Goal: Information Seeking & Learning: Learn about a topic

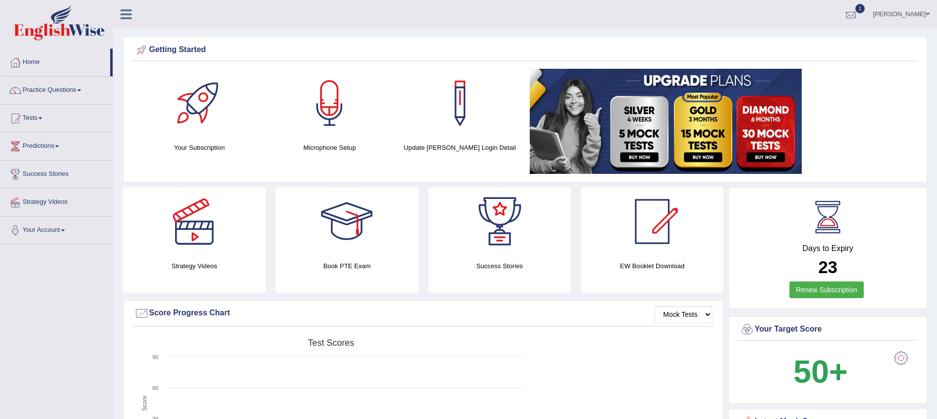
click at [858, 18] on div at bounding box center [850, 14] width 15 height 15
click at [771, 48] on span "Exam evaluated" at bounding box center [791, 49] width 131 height 8
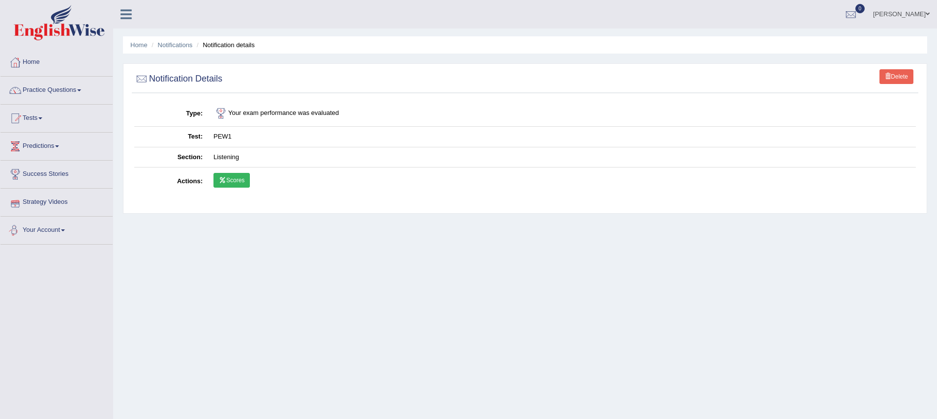
click at [234, 183] on link "Scores" at bounding box center [231, 180] width 36 height 15
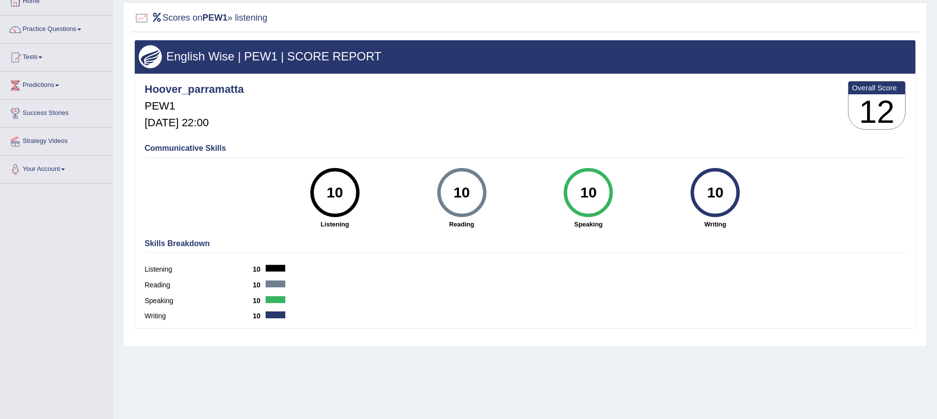
scroll to position [97, 0]
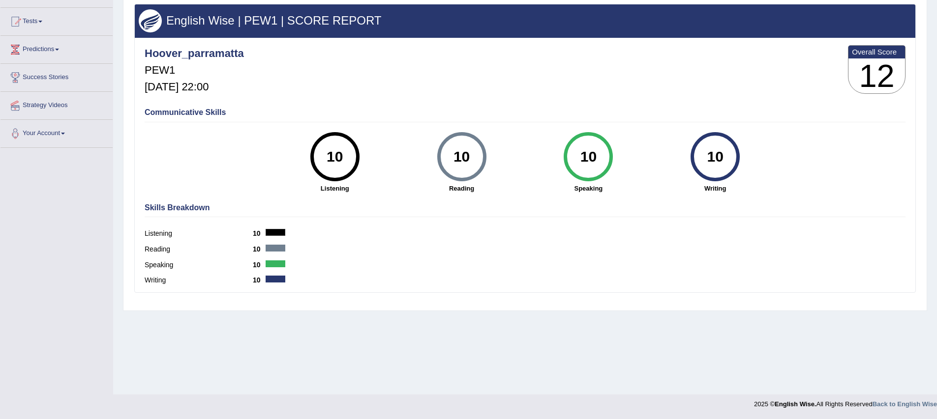
click at [167, 169] on div "Communicative Skills 10 Listening 10 Reading 10 Speaking 10 Writing" at bounding box center [525, 149] width 766 height 93
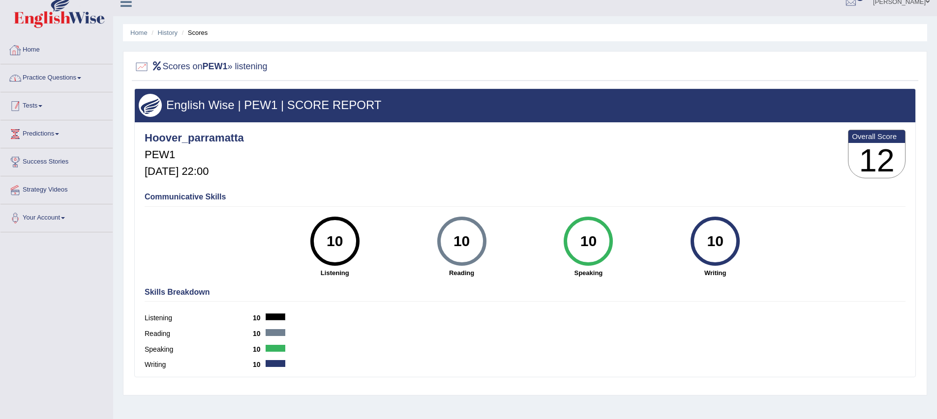
scroll to position [0, 0]
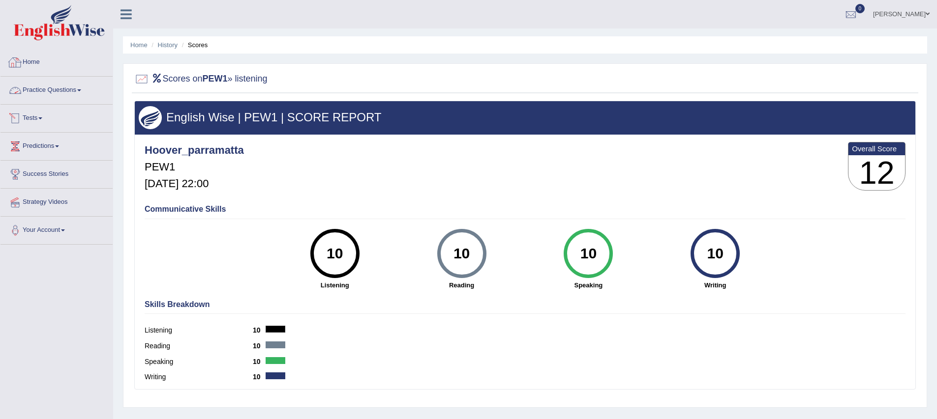
click at [58, 90] on link "Practice Questions" at bounding box center [56, 89] width 112 height 25
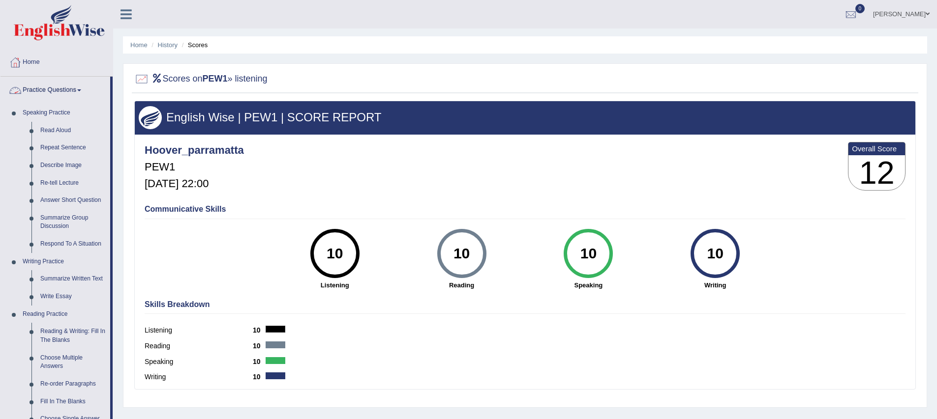
click at [58, 85] on link "Practice Questions" at bounding box center [55, 89] width 110 height 25
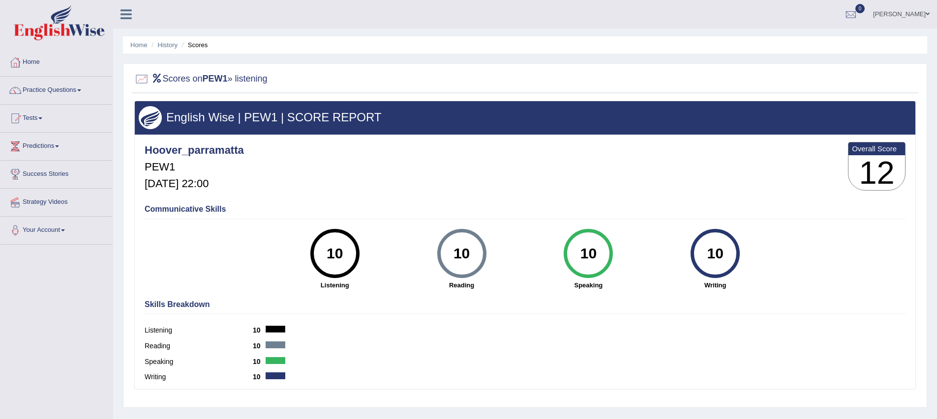
click at [37, 125] on link "Tests" at bounding box center [56, 117] width 112 height 25
click at [46, 143] on link "Take Practice Sectional Test" at bounding box center [64, 141] width 92 height 18
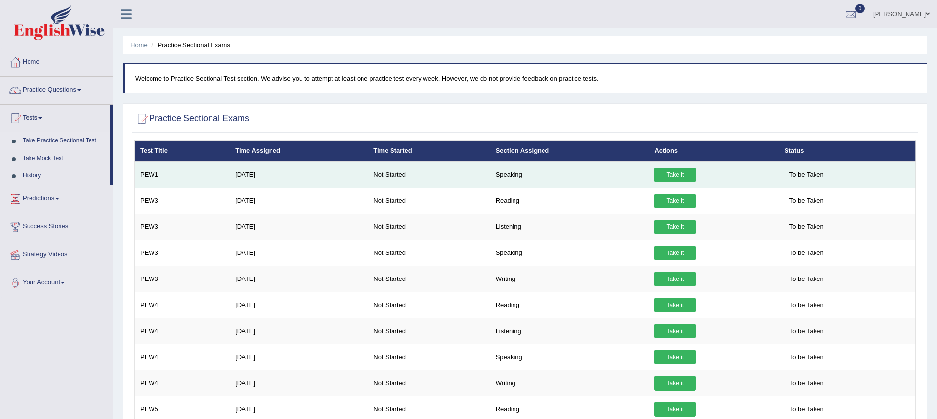
click at [683, 175] on link "Take it" at bounding box center [675, 175] width 42 height 15
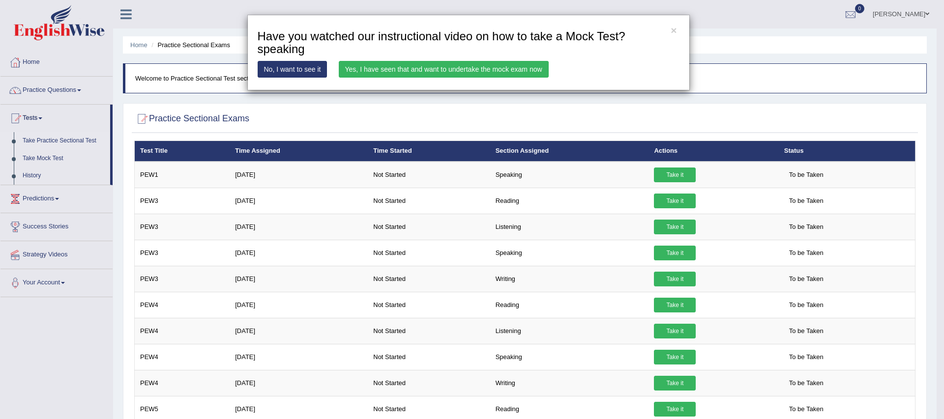
click at [378, 72] on link "Yes, I have seen that and want to undertake the mock exam now" at bounding box center [444, 69] width 210 height 17
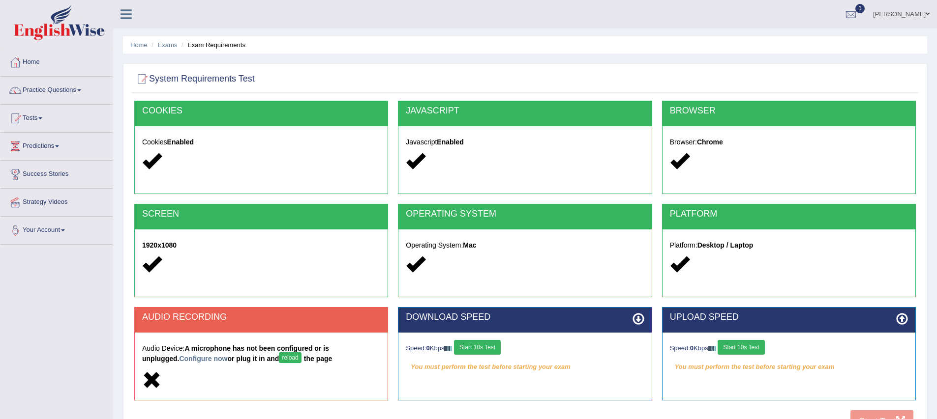
click at [279, 361] on button "reload" at bounding box center [290, 358] width 22 height 11
click at [279, 356] on button "reload" at bounding box center [290, 358] width 22 height 11
click at [267, 276] on div "1920x1080" at bounding box center [261, 257] width 253 height 54
click at [35, 86] on link "Practice Questions" at bounding box center [56, 89] width 112 height 25
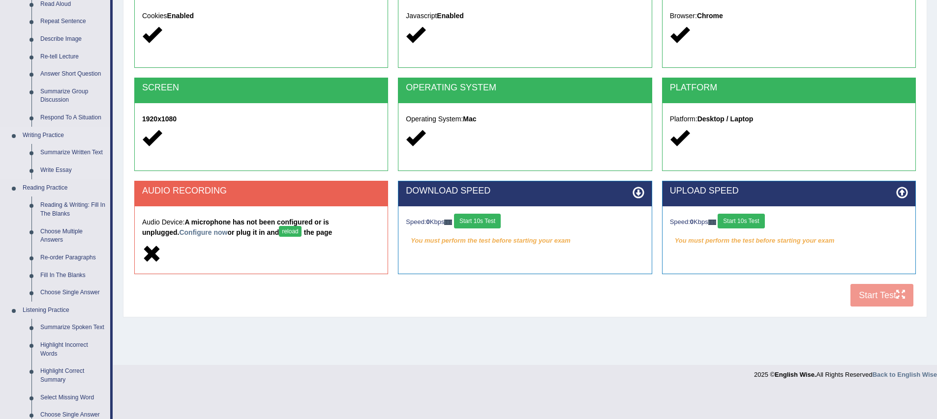
scroll to position [135, 0]
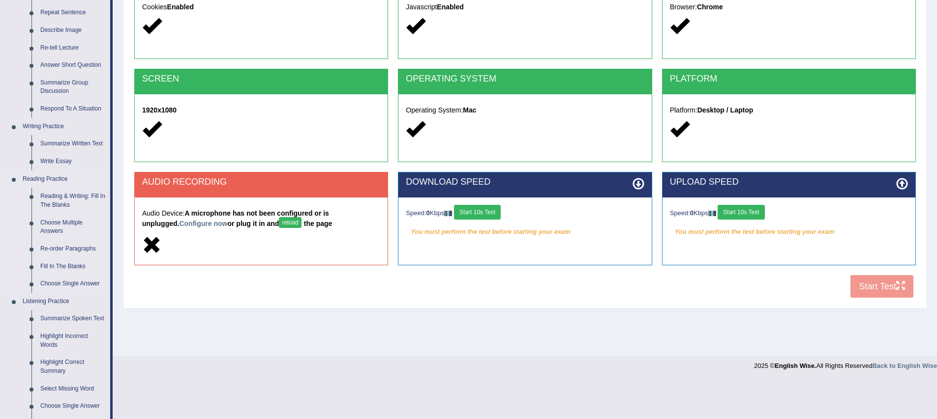
click at [59, 180] on link "Reading Practice" at bounding box center [64, 180] width 92 height 18
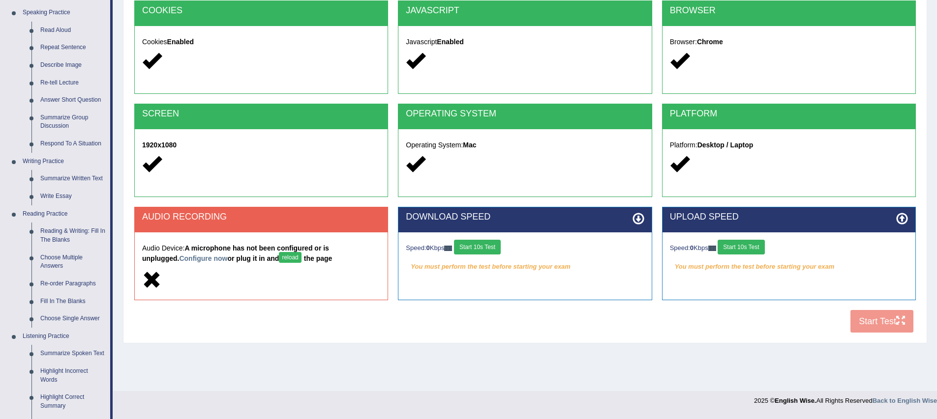
scroll to position [101, 0]
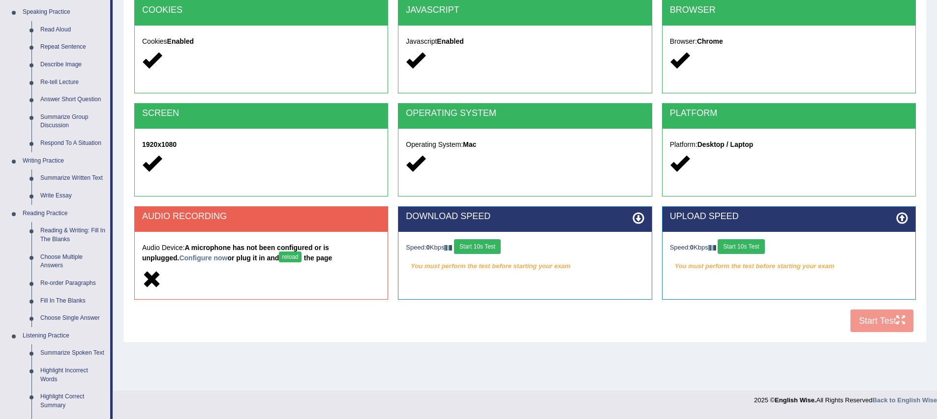
click at [152, 283] on icon at bounding box center [151, 279] width 19 height 19
click at [153, 282] on icon at bounding box center [151, 279] width 19 height 19
click at [908, 326] on div "COOKIES Cookies Enabled JAVASCRIPT Javascript Enabled BROWSER Browser: Chrome S…" at bounding box center [525, 169] width 786 height 338
click at [900, 325] on div "COOKIES Cookies Enabled JAVASCRIPT Javascript Enabled BROWSER Browser: Chrome S…" at bounding box center [525, 169] width 786 height 338
click at [257, 359] on div "Home Exams Exam Requirements System Requirements Test COOKIES Cookies Enabled J…" at bounding box center [525, 145] width 824 height 492
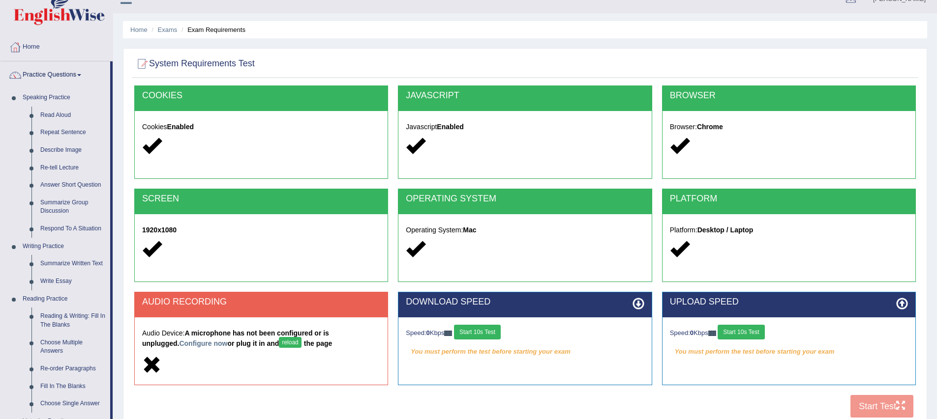
scroll to position [0, 0]
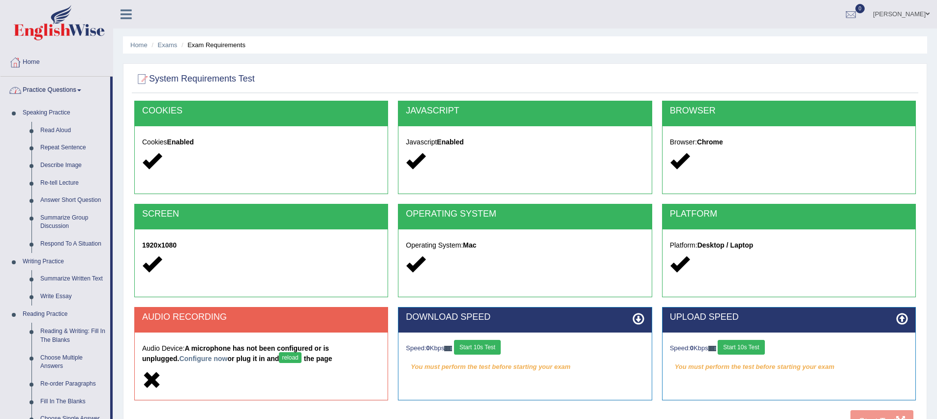
click at [58, 79] on link "Practice Questions" at bounding box center [55, 89] width 110 height 25
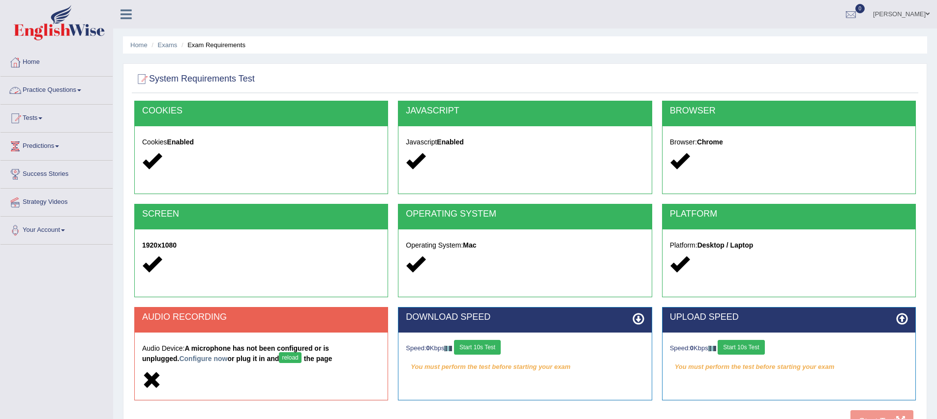
click at [58, 85] on link "Practice Questions" at bounding box center [56, 89] width 112 height 25
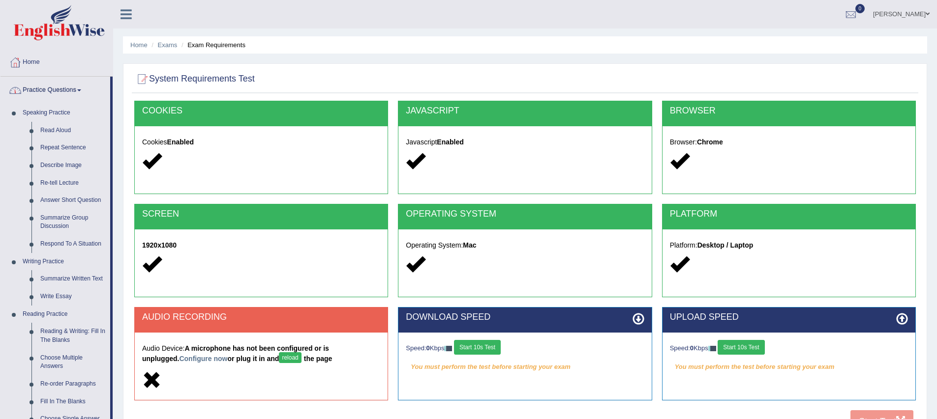
click at [49, 94] on link "Practice Questions" at bounding box center [55, 89] width 110 height 25
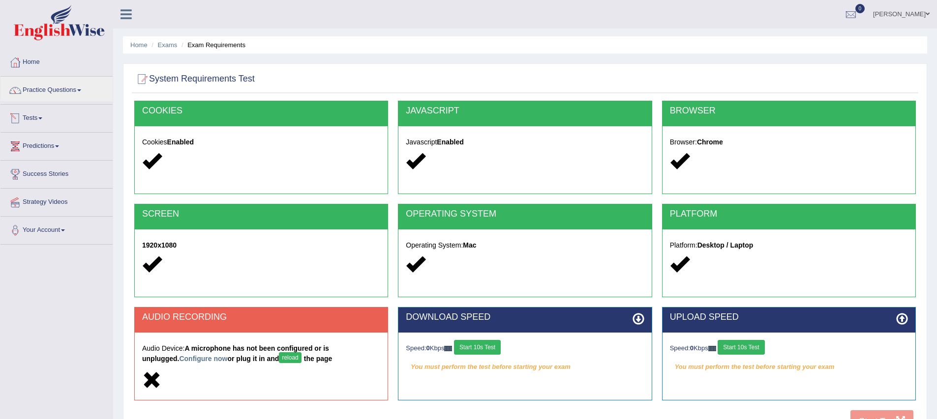
click at [41, 124] on link "Tests" at bounding box center [56, 117] width 112 height 25
click at [47, 159] on link "Take Mock Test" at bounding box center [64, 159] width 92 height 18
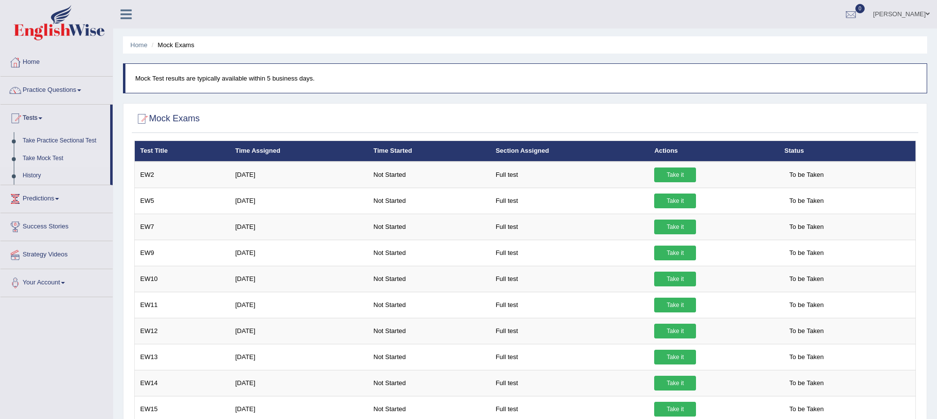
click at [52, 161] on link "Take Mock Test" at bounding box center [64, 159] width 92 height 18
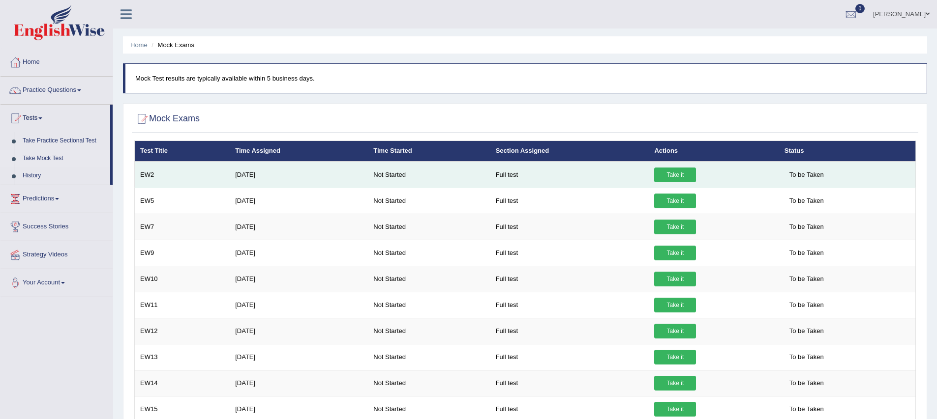
click at [668, 170] on link "Take it" at bounding box center [675, 175] width 42 height 15
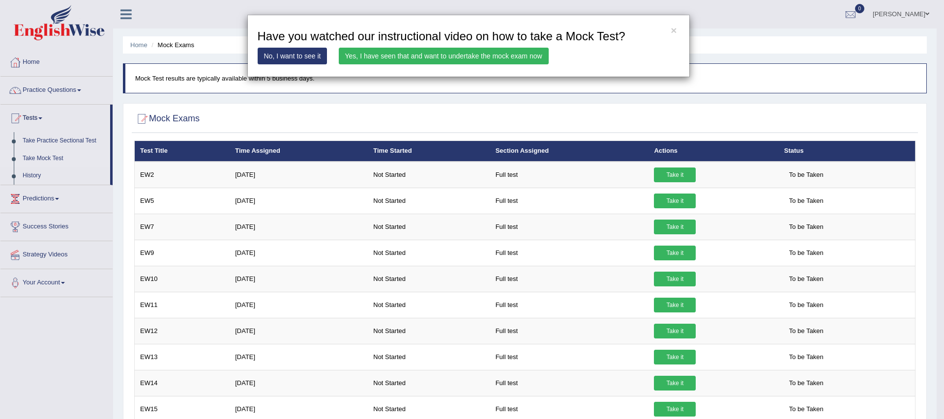
click at [453, 58] on link "Yes, I have seen that and want to undertake the mock exam now" at bounding box center [444, 56] width 210 height 17
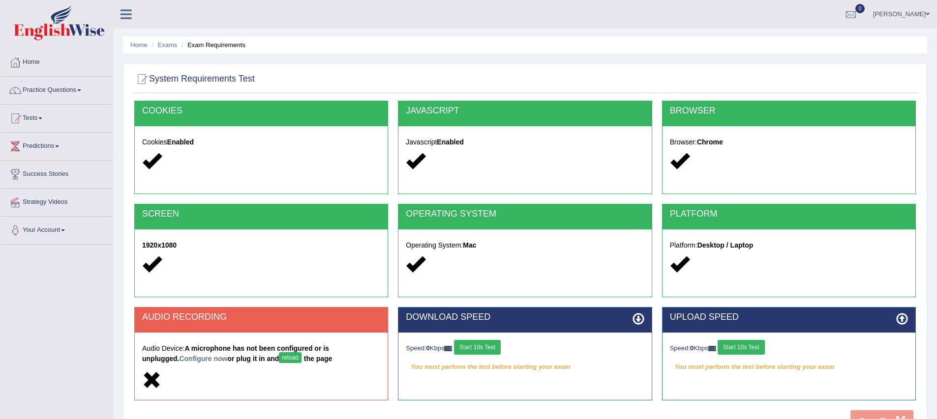
click at [151, 383] on icon at bounding box center [151, 380] width 19 height 19
drag, startPoint x: 151, startPoint y: 383, endPoint x: 172, endPoint y: 377, distance: 21.4
click at [150, 382] on icon at bounding box center [151, 380] width 19 height 19
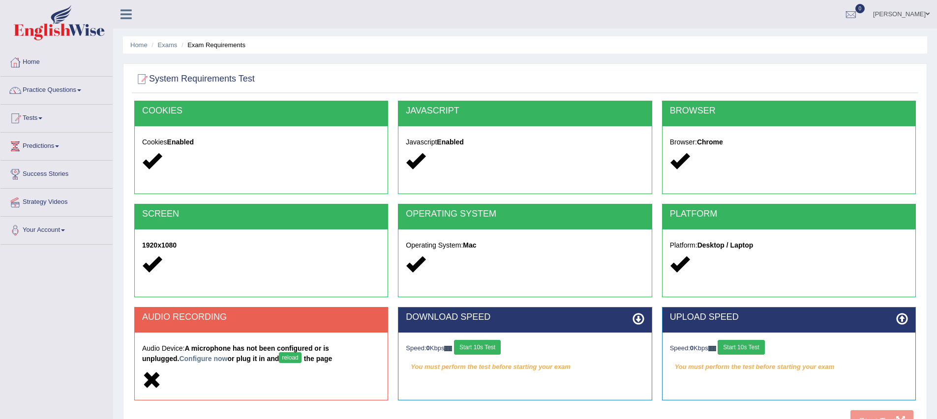
click at [279, 358] on button "reload" at bounding box center [290, 358] width 22 height 11
click at [279, 359] on button "reload" at bounding box center [290, 358] width 22 height 11
click at [279, 357] on button "reload" at bounding box center [290, 358] width 22 height 11
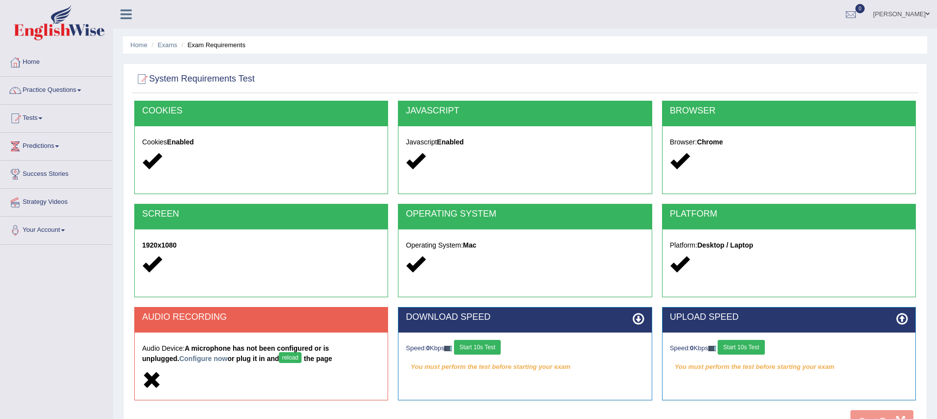
click at [150, 382] on icon at bounding box center [151, 380] width 19 height 19
click at [279, 358] on button "reload" at bounding box center [290, 358] width 22 height 11
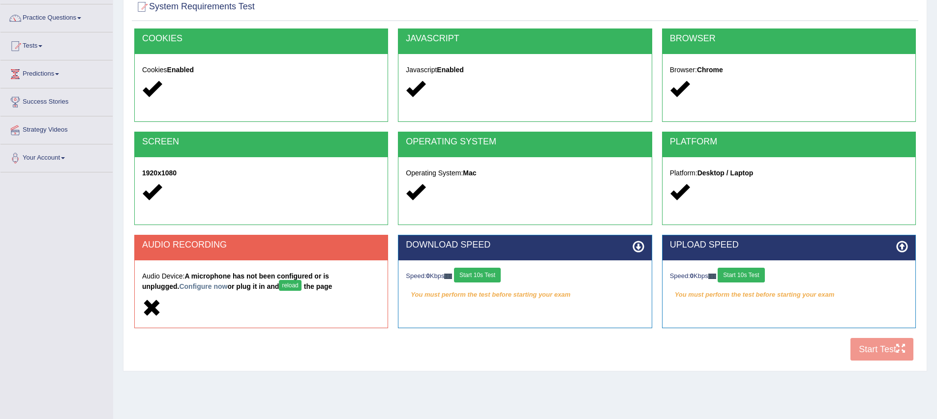
scroll to position [57, 0]
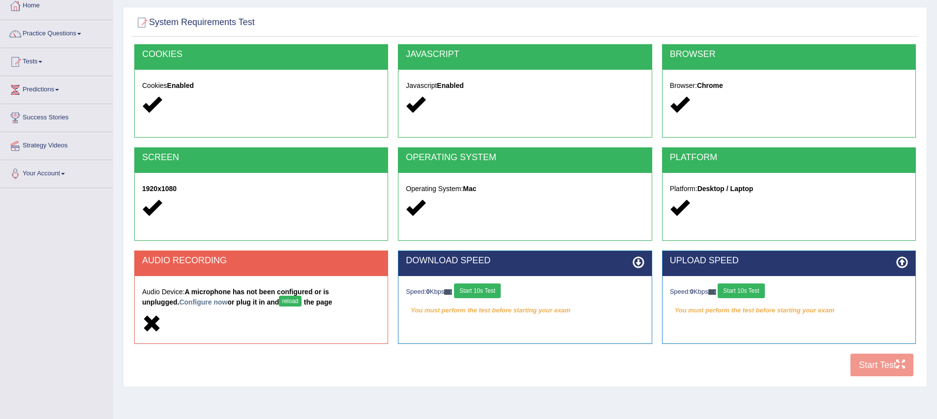
click at [62, 329] on div "Toggle navigation Home Practice Questions Speaking Practice Read Aloud Repeat S…" at bounding box center [468, 198] width 937 height 511
click at [64, 39] on link "Practice Questions" at bounding box center [56, 32] width 112 height 25
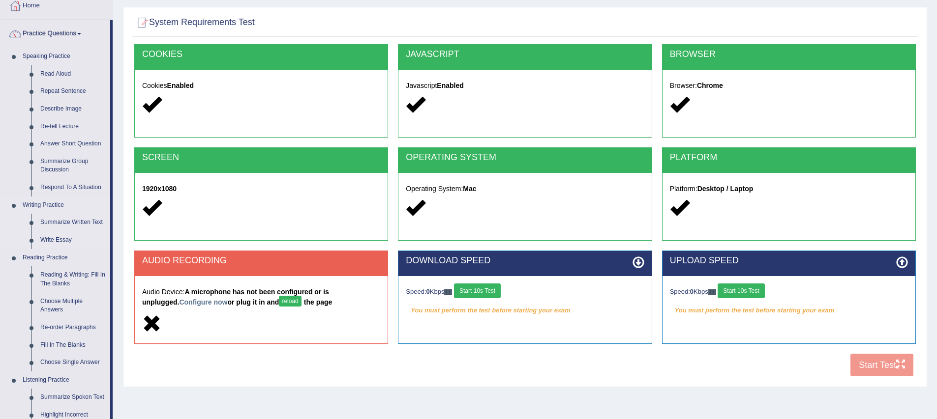
click at [49, 204] on link "Writing Practice" at bounding box center [64, 206] width 92 height 18
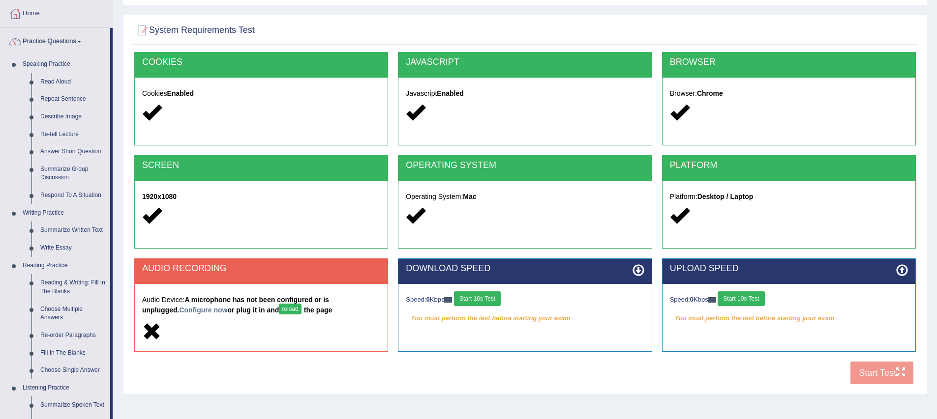
scroll to position [48, 0]
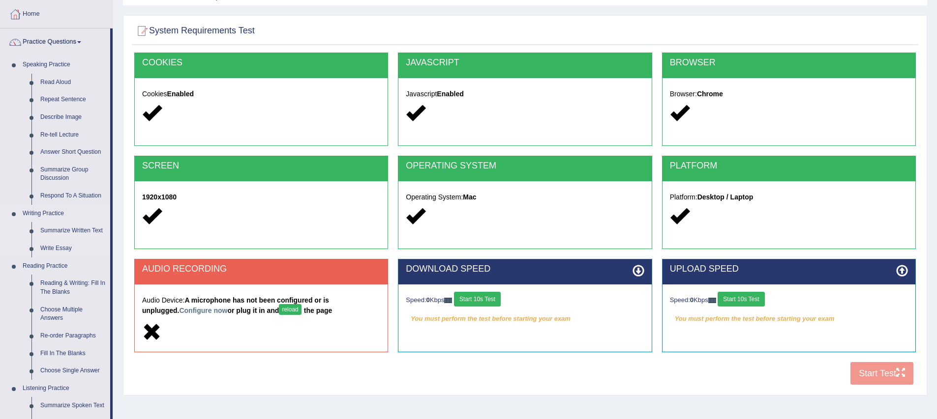
click at [53, 231] on link "Summarize Written Text" at bounding box center [73, 231] width 74 height 18
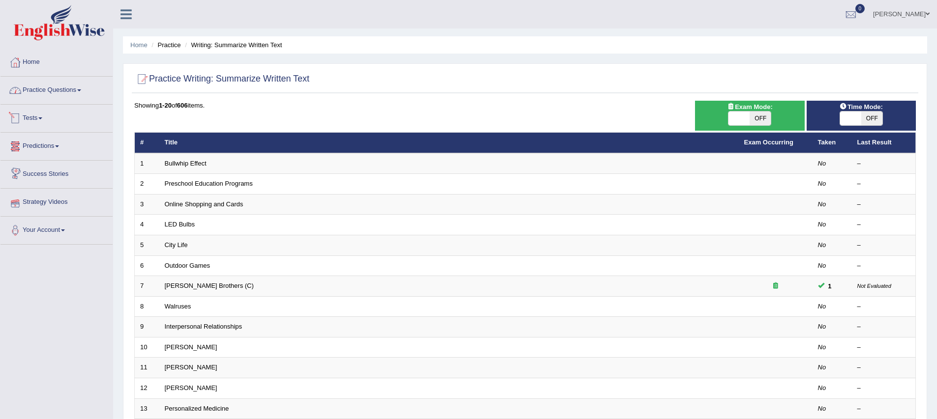
click at [83, 93] on link "Practice Questions" at bounding box center [56, 89] width 112 height 25
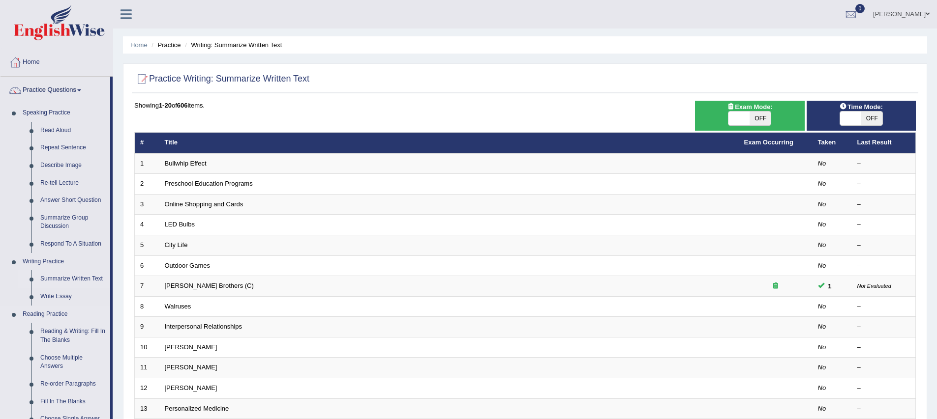
click at [54, 313] on link "Reading Practice" at bounding box center [64, 315] width 92 height 18
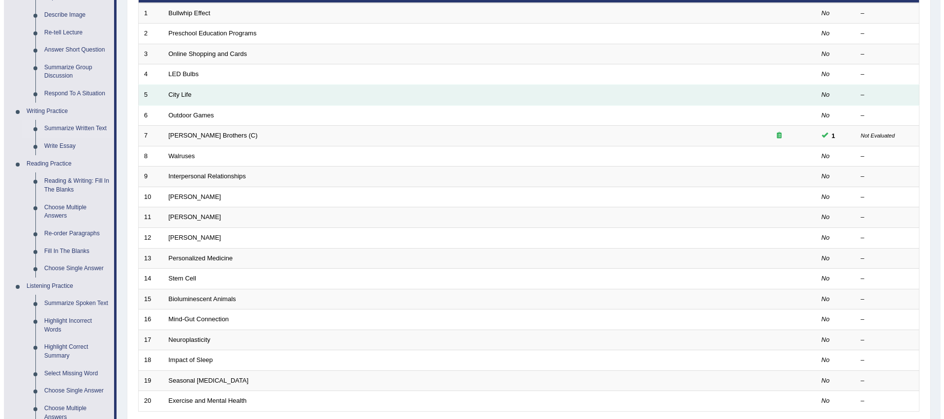
scroll to position [105, 0]
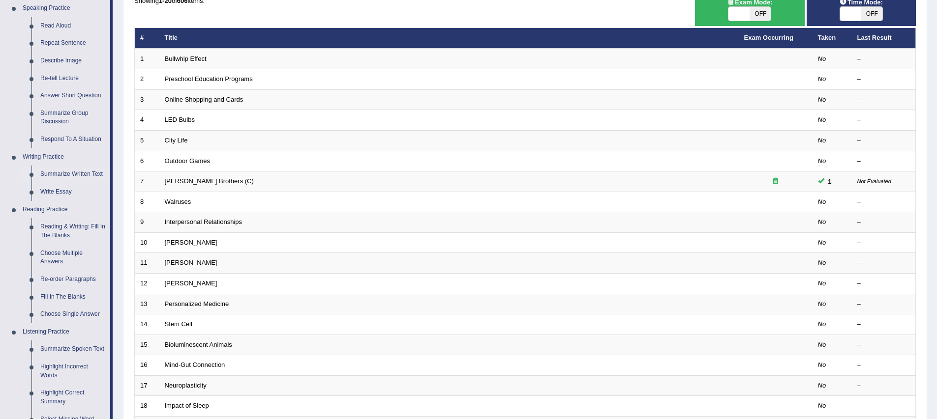
click at [748, 20] on span at bounding box center [738, 14] width 21 height 14
checkbox input "true"
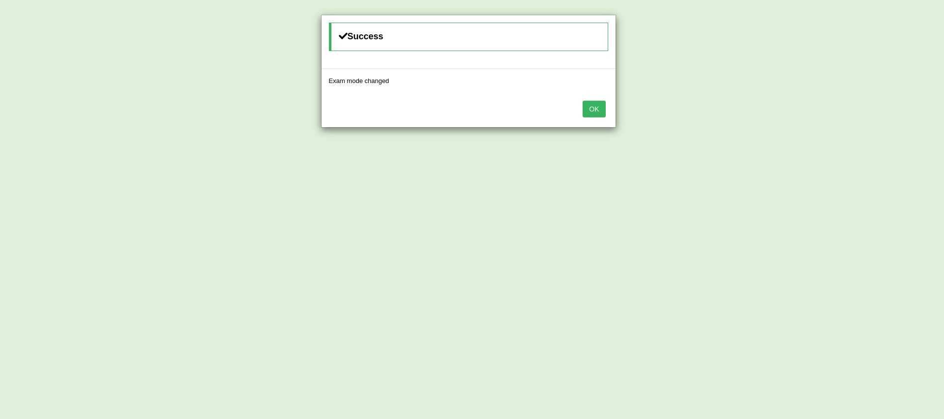
click at [599, 116] on button "OK" at bounding box center [594, 109] width 23 height 17
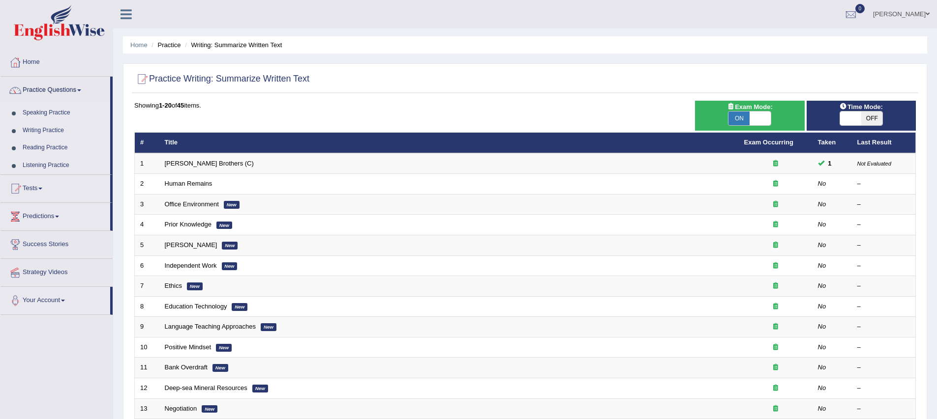
click at [76, 92] on link "Practice Questions" at bounding box center [55, 89] width 110 height 25
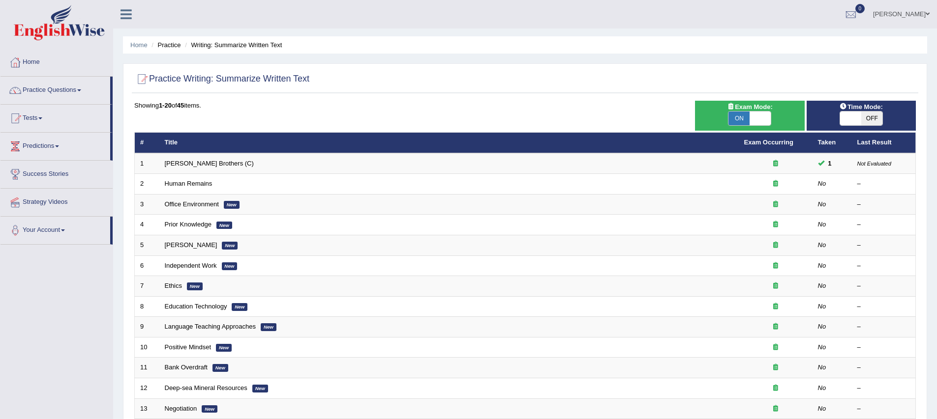
click at [79, 91] on link "Practice Questions" at bounding box center [55, 89] width 110 height 25
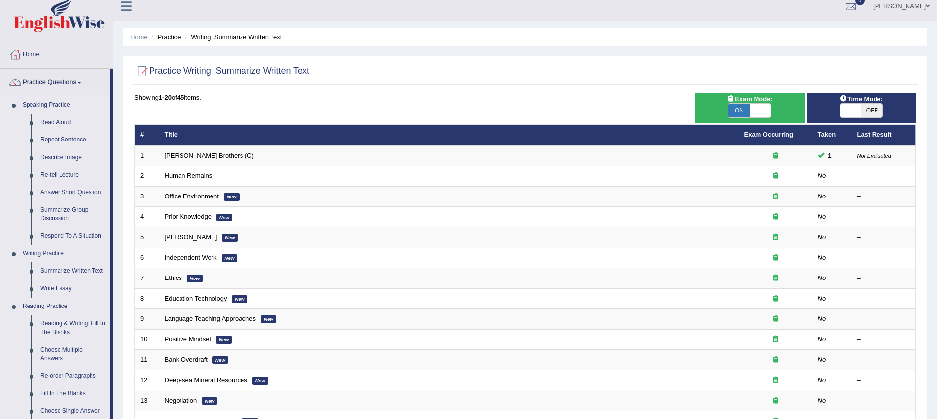
scroll to position [9, 0]
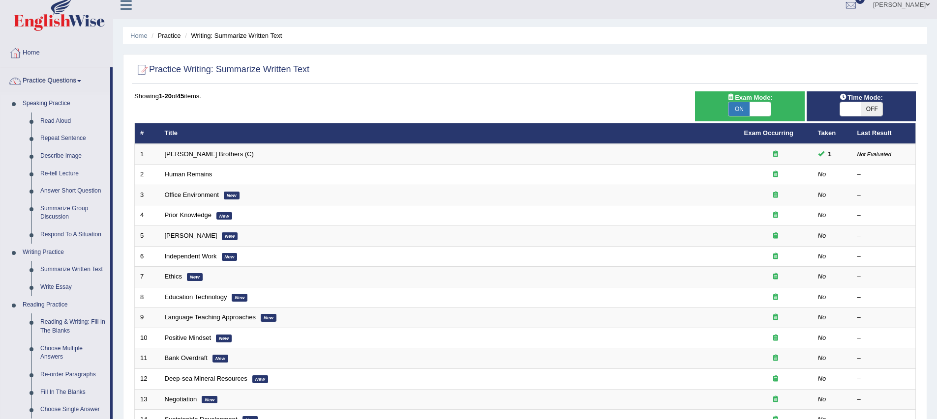
click at [65, 307] on link "Reading Practice" at bounding box center [64, 306] width 92 height 18
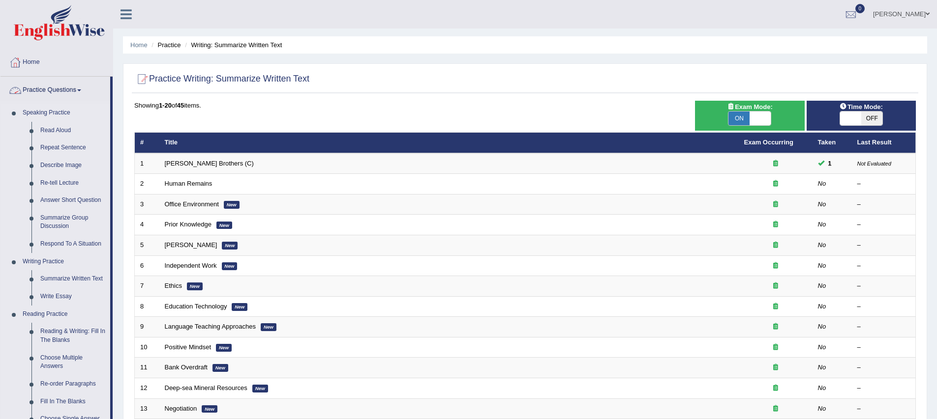
click at [50, 88] on link "Practice Questions" at bounding box center [55, 89] width 110 height 25
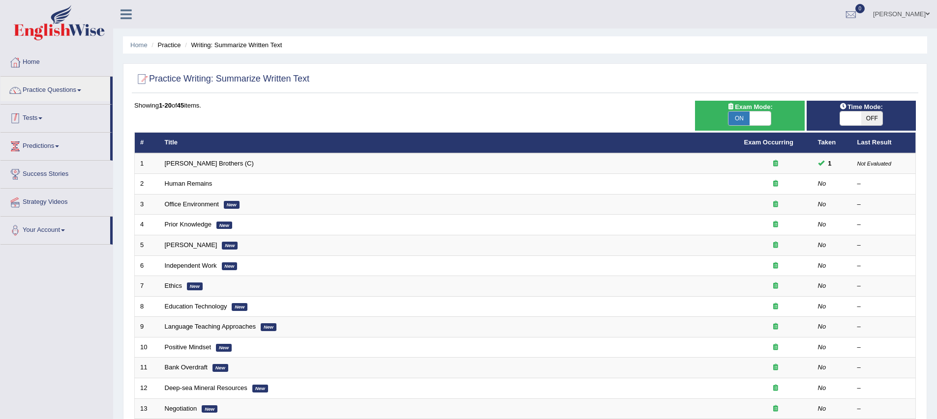
click at [30, 119] on link "Tests" at bounding box center [55, 117] width 110 height 25
click at [26, 139] on link "Take Practice Sectional Test" at bounding box center [64, 141] width 92 height 18
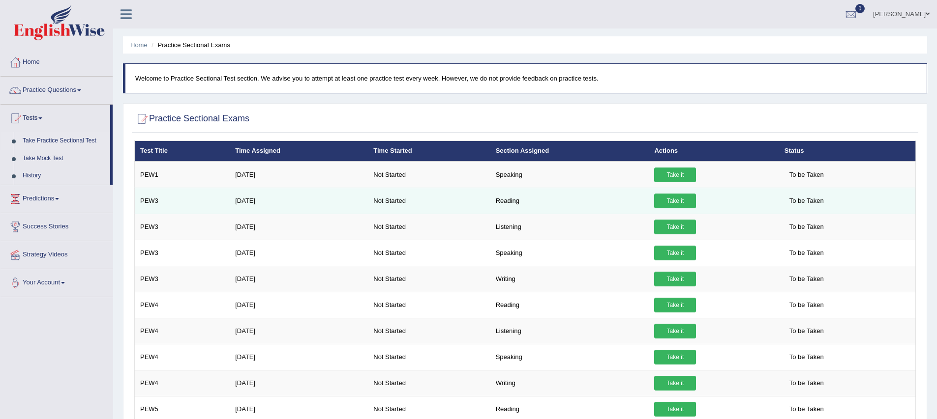
click at [679, 201] on link "Take it" at bounding box center [675, 201] width 42 height 15
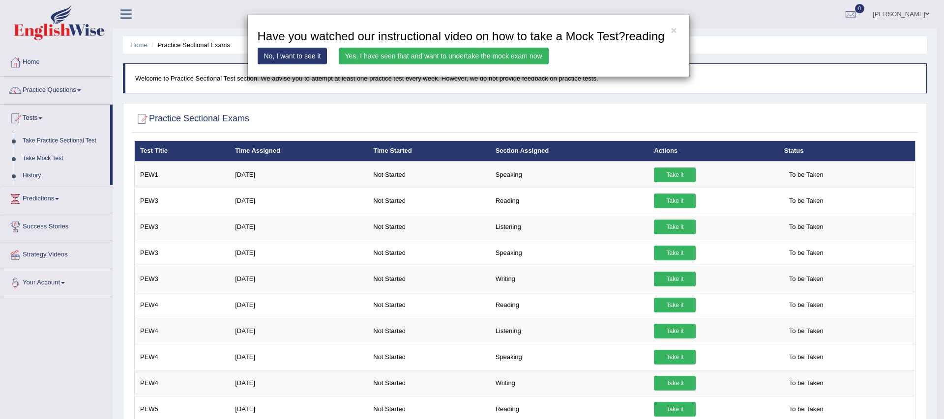
click at [486, 64] on link "Yes, I have seen that and want to undertake the mock exam now" at bounding box center [444, 56] width 210 height 17
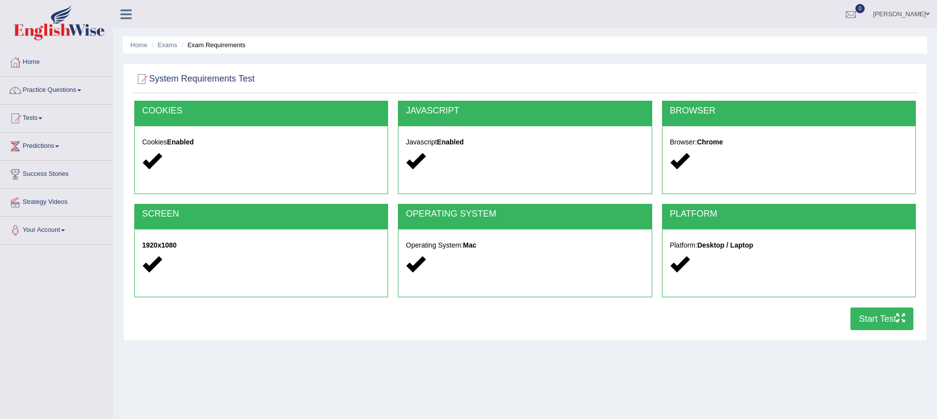
click at [884, 322] on button "Start Test" at bounding box center [881, 319] width 63 height 23
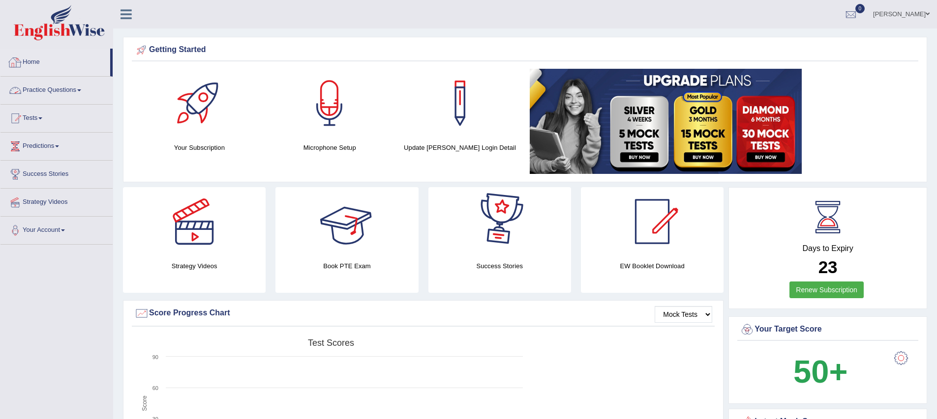
click at [37, 89] on link "Practice Questions" at bounding box center [56, 89] width 112 height 25
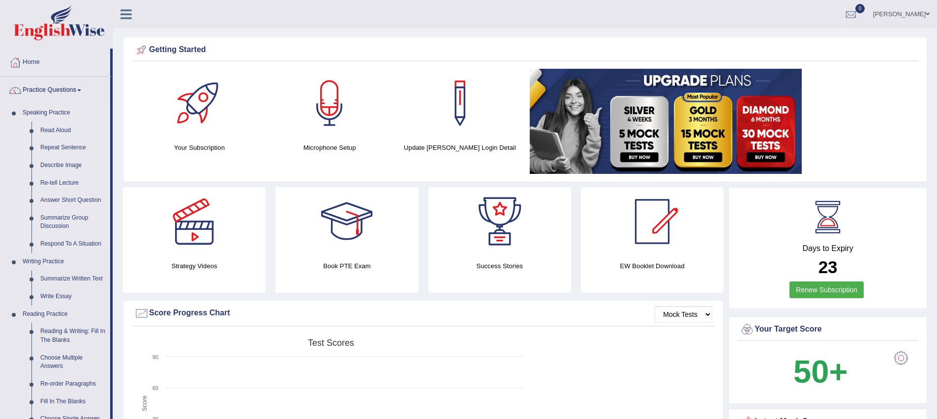
click at [61, 113] on link "Speaking Practice" at bounding box center [64, 113] width 92 height 18
click at [58, 130] on link "Read Aloud" at bounding box center [73, 131] width 74 height 18
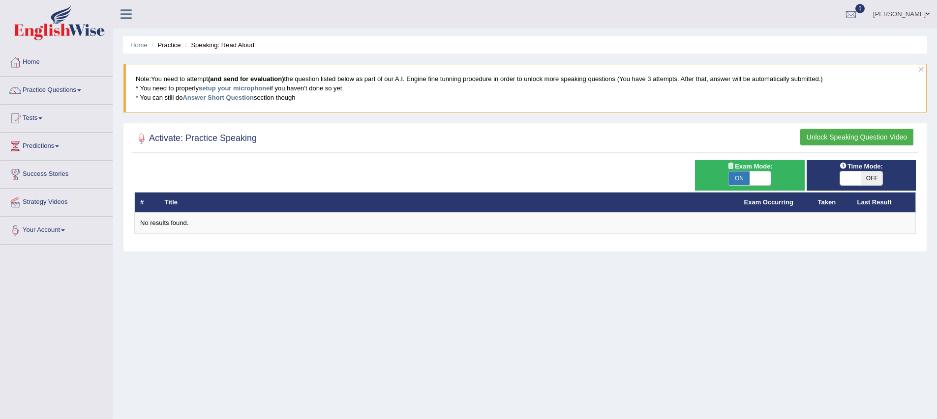
click at [759, 178] on span at bounding box center [759, 179] width 21 height 14
checkbox input "false"
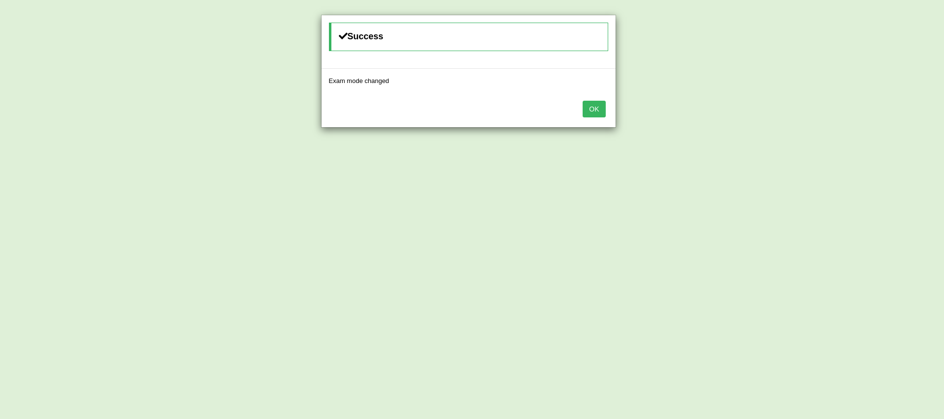
click at [597, 114] on button "OK" at bounding box center [594, 109] width 23 height 17
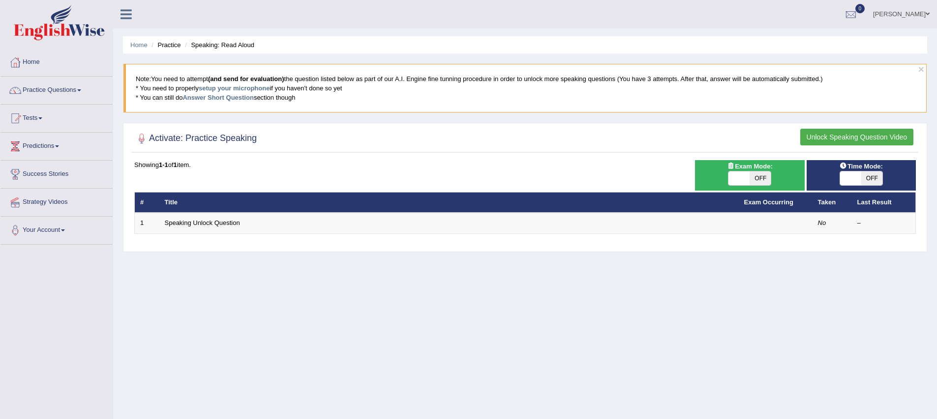
click at [734, 179] on span at bounding box center [738, 179] width 21 height 14
checkbox input "true"
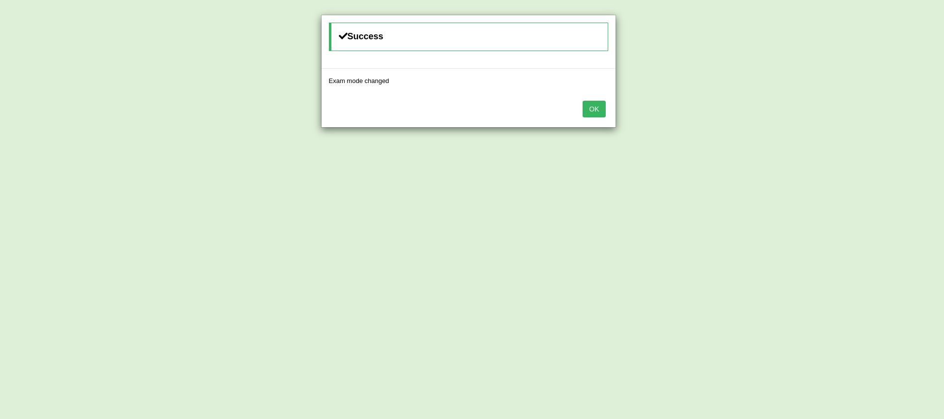
click at [599, 115] on button "OK" at bounding box center [594, 109] width 23 height 17
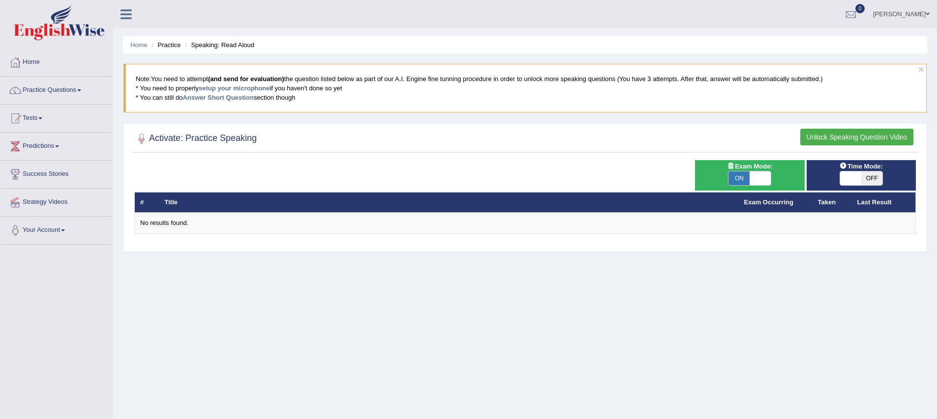
click at [740, 180] on span "ON" at bounding box center [738, 179] width 21 height 14
checkbox input "false"
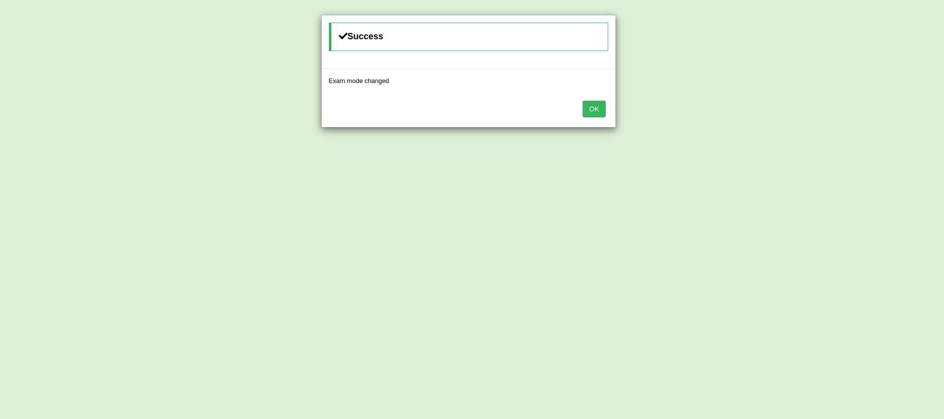
click at [597, 109] on button "OK" at bounding box center [594, 109] width 23 height 17
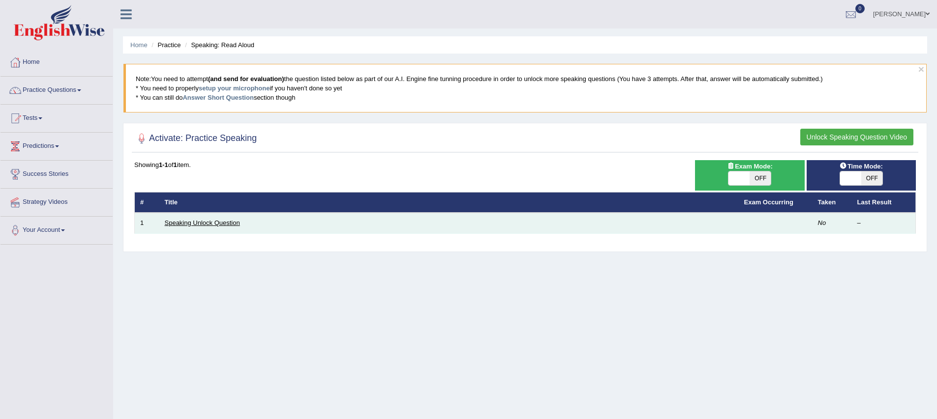
click at [205, 225] on link "Speaking Unlock Question" at bounding box center [202, 222] width 75 height 7
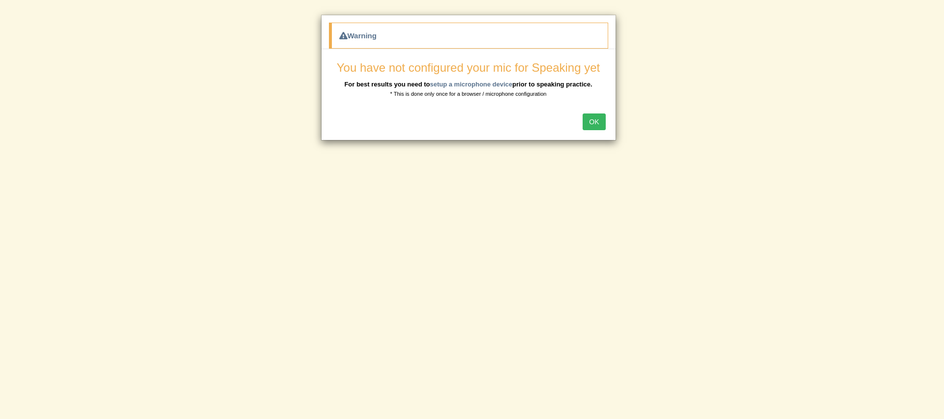
click at [530, 105] on div "You have not configured your mic for Speaking yet For best results you need to …" at bounding box center [469, 77] width 294 height 57
click at [594, 122] on button "OK" at bounding box center [594, 122] width 23 height 17
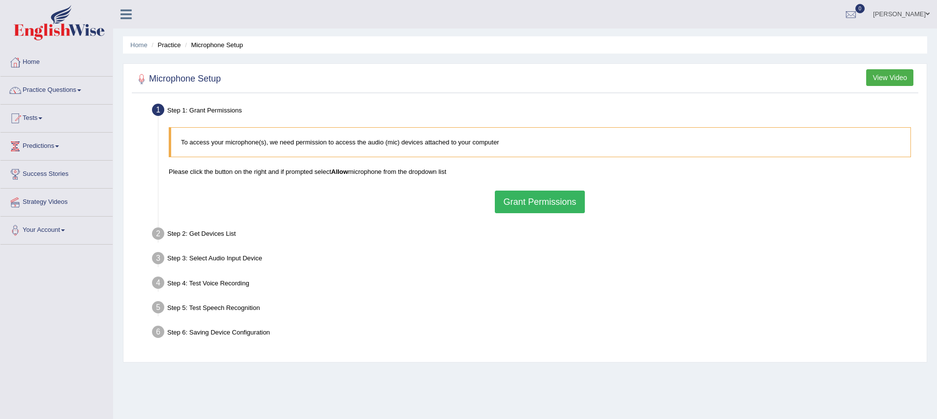
click at [564, 206] on button "Grant Permissions" at bounding box center [539, 202] width 89 height 23
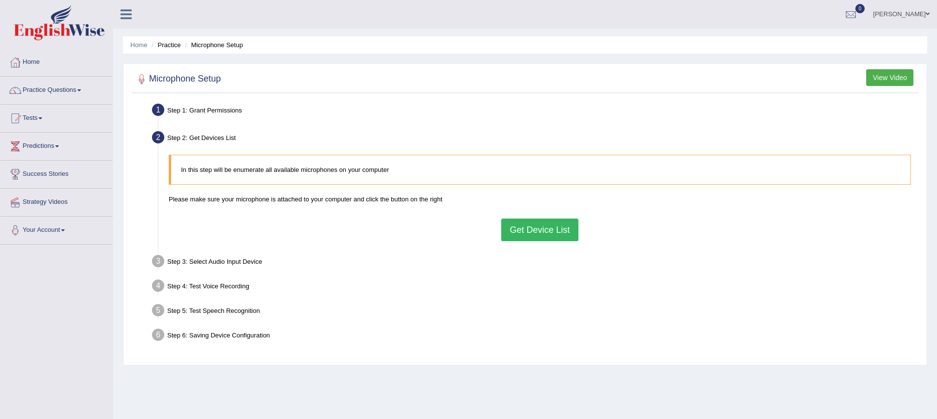
click at [533, 236] on button "Get Device List" at bounding box center [539, 230] width 77 height 23
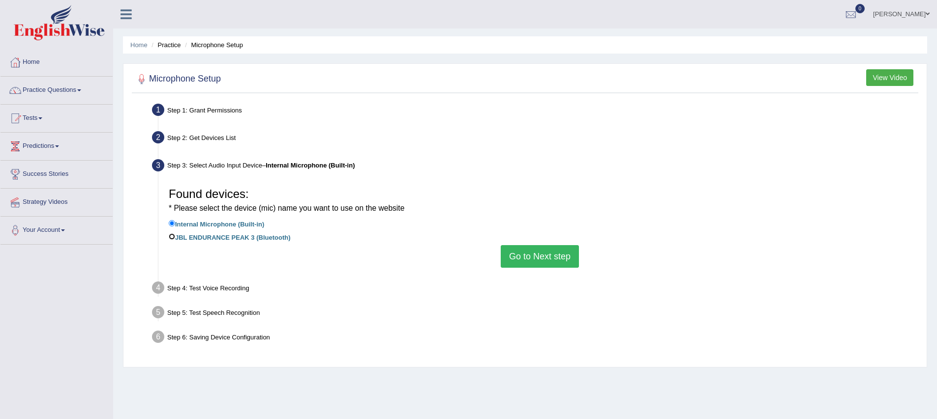
click at [172, 238] on input "JBL ENDURANCE PEAK 3 (Bluetooth)" at bounding box center [172, 237] width 6 height 6
radio input "true"
click at [544, 262] on button "Go to Next step" at bounding box center [540, 256] width 78 height 23
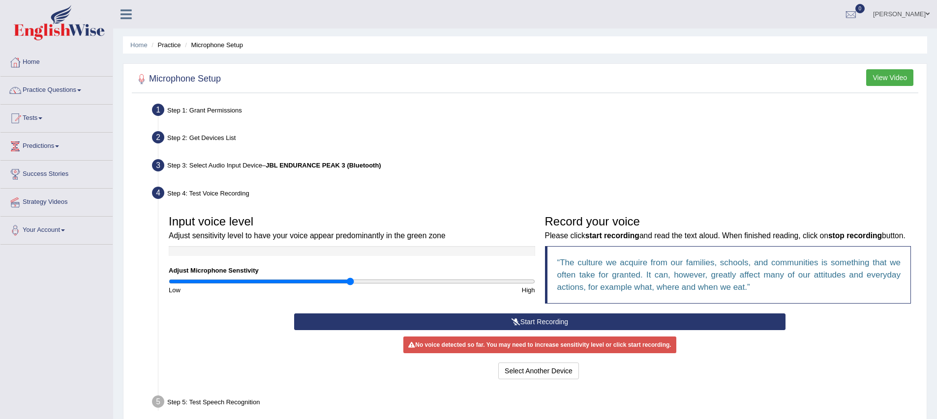
click at [384, 295] on div "Input voice level Adjust sensitivity level to have your voice appear predominan…" at bounding box center [540, 261] width 752 height 103
drag, startPoint x: 350, startPoint y: 281, endPoint x: 575, endPoint y: 299, distance: 226.0
click at [535, 285] on input "range" at bounding box center [352, 282] width 366 height 8
click at [474, 314] on div "Input voice level Adjust sensitivity level to have your voice appear predominan…" at bounding box center [540, 261] width 752 height 103
click at [491, 330] on button "Start Recording" at bounding box center [539, 322] width 491 height 17
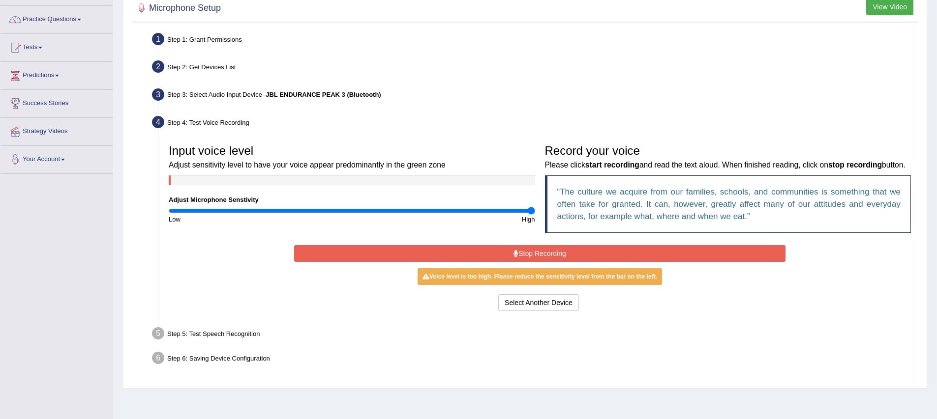
scroll to position [82, 0]
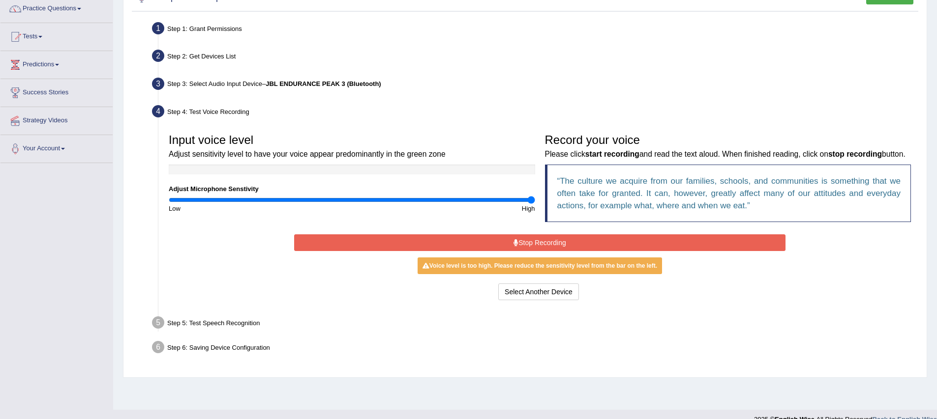
click at [542, 251] on button "Stop Recording" at bounding box center [539, 243] width 491 height 17
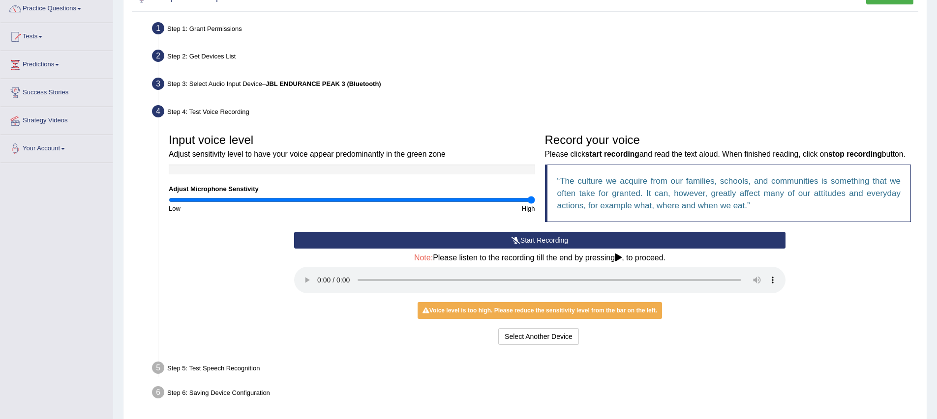
click at [620, 262] on icon at bounding box center [618, 258] width 7 height 8
click at [622, 262] on icon at bounding box center [618, 258] width 7 height 8
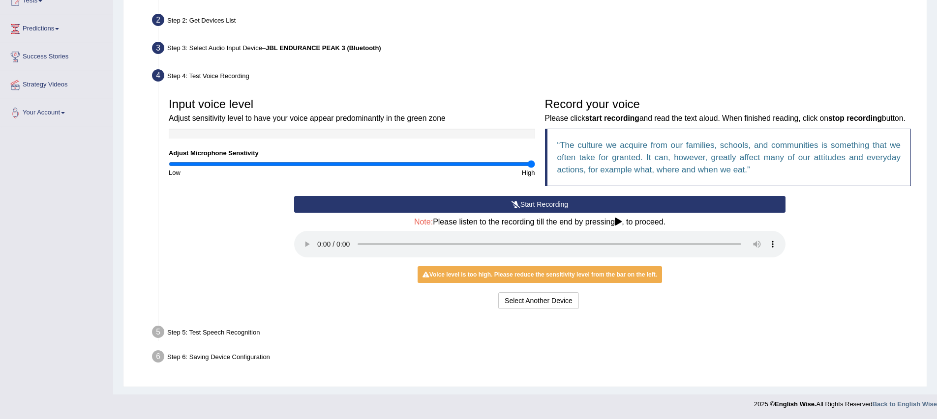
scroll to position [130, 0]
click at [408, 168] on div "High" at bounding box center [446, 172] width 188 height 9
type input "1.36"
click at [415, 160] on input "range" at bounding box center [352, 164] width 366 height 8
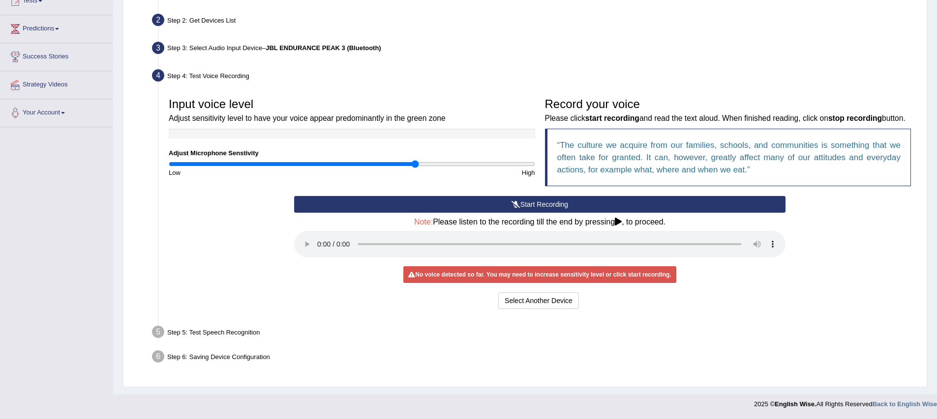
click at [551, 206] on button "Start Recording" at bounding box center [539, 204] width 491 height 17
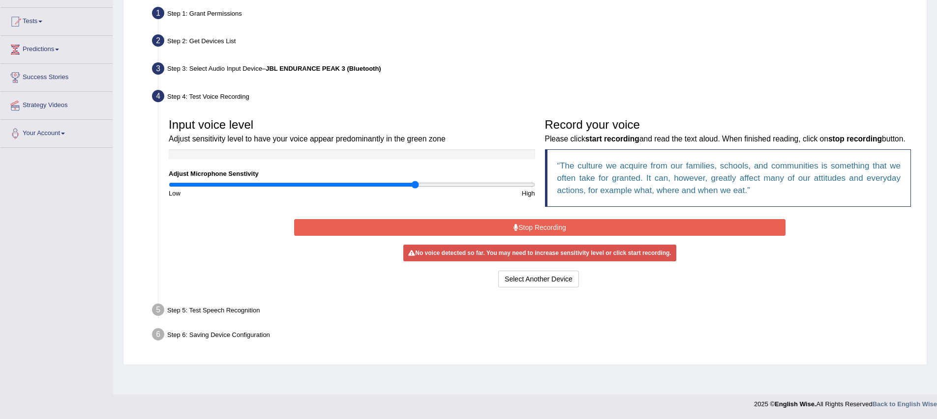
scroll to position [97, 0]
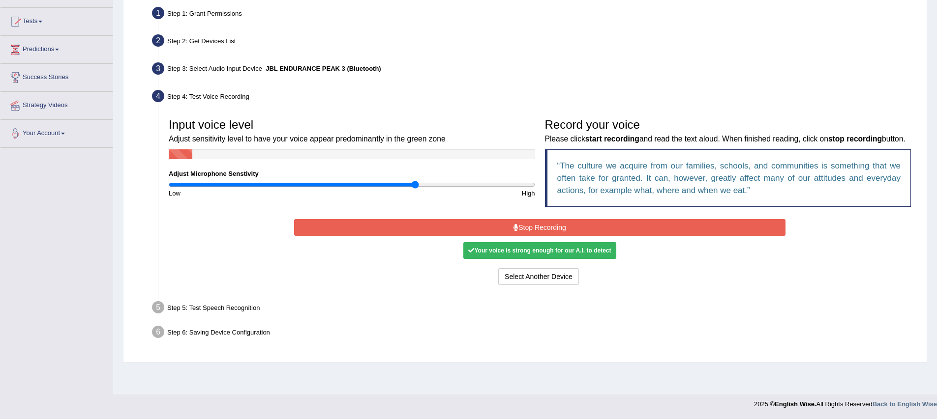
click at [618, 236] on button "Stop Recording" at bounding box center [539, 227] width 491 height 17
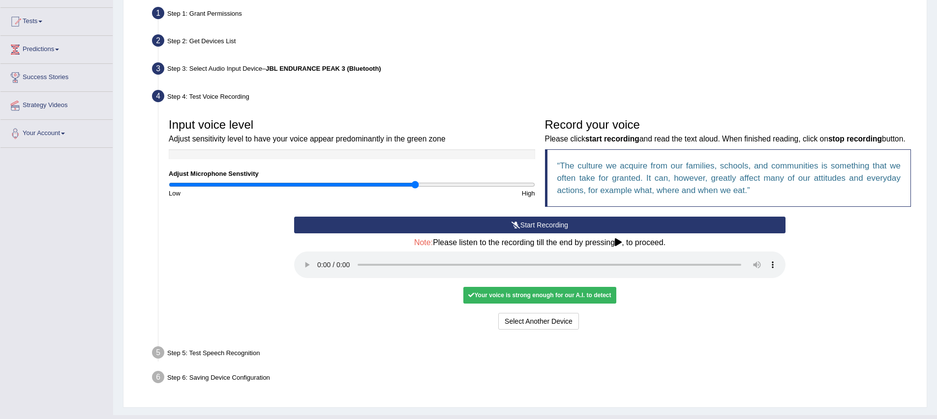
click at [437, 362] on div "Step 5: Test Speech Recognition" at bounding box center [535, 355] width 775 height 22
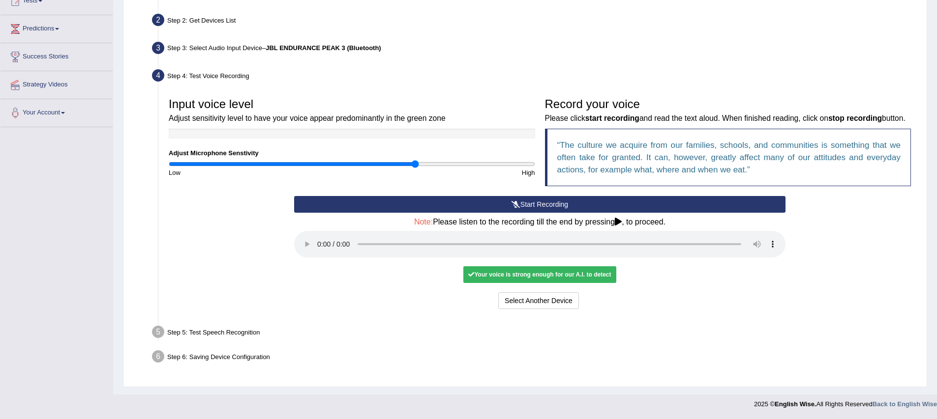
scroll to position [130, 0]
click at [462, 304] on div "Select Another Device Voice is ok. Go to Next step" at bounding box center [539, 302] width 491 height 19
click at [544, 280] on div "Your voice is strong enough for our A.I. to detect" at bounding box center [539, 275] width 152 height 17
click at [289, 330] on div "Step 5: Test Speech Recognition" at bounding box center [535, 334] width 775 height 22
click at [574, 304] on button "Voice is ok. Go to Next step" at bounding box center [580, 301] width 97 height 17
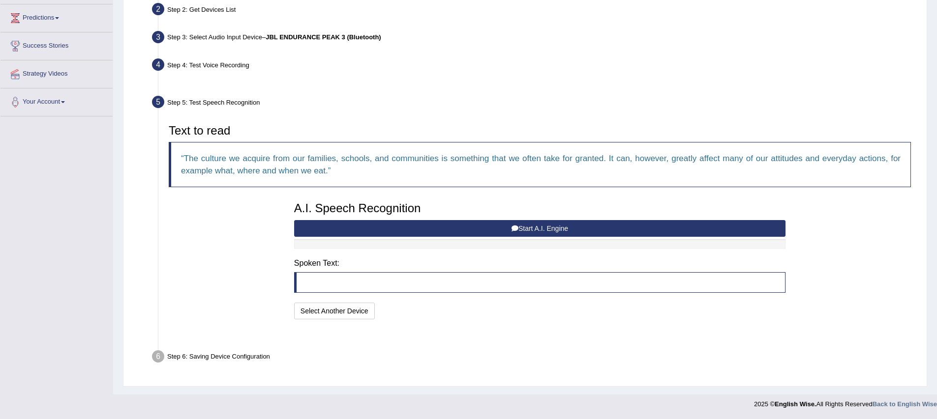
scroll to position [104, 0]
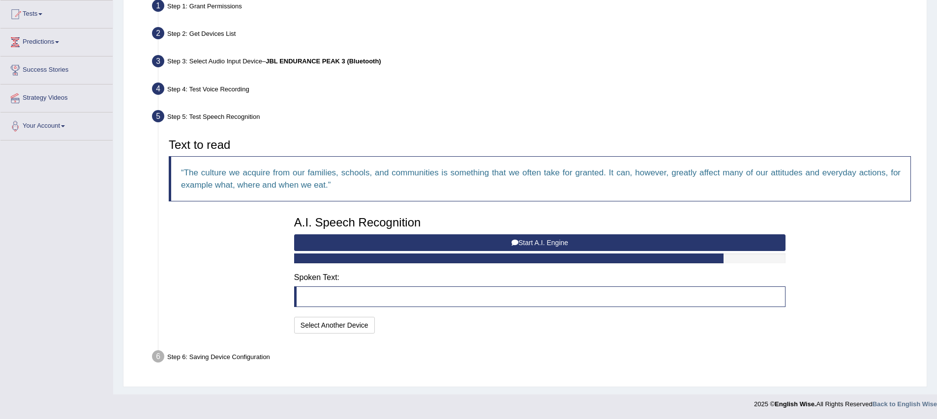
click at [476, 248] on button "Start A.I. Engine" at bounding box center [539, 243] width 491 height 17
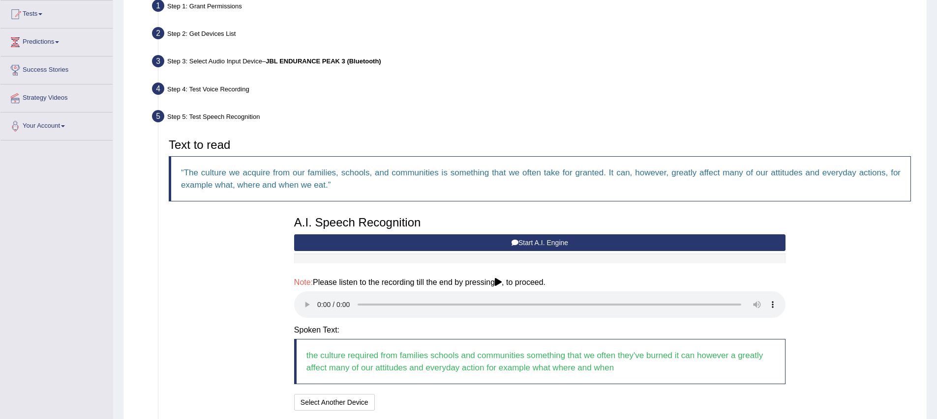
click at [552, 236] on button "Start A.I. Engine" at bounding box center [539, 243] width 491 height 17
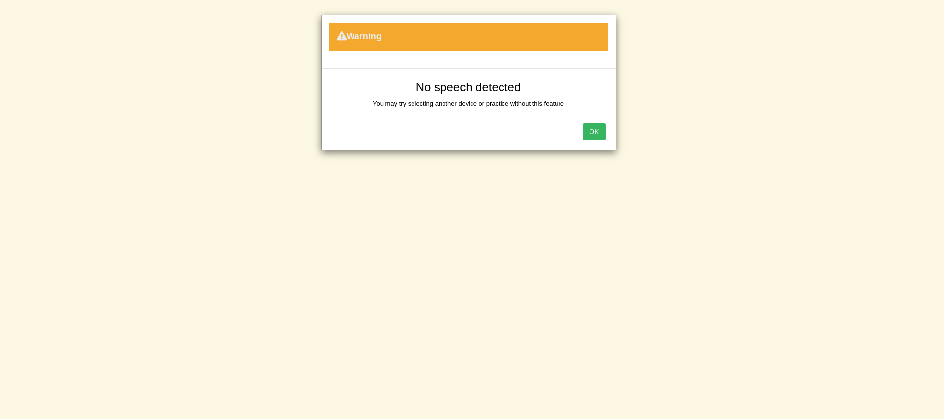
click at [599, 127] on button "OK" at bounding box center [594, 131] width 23 height 17
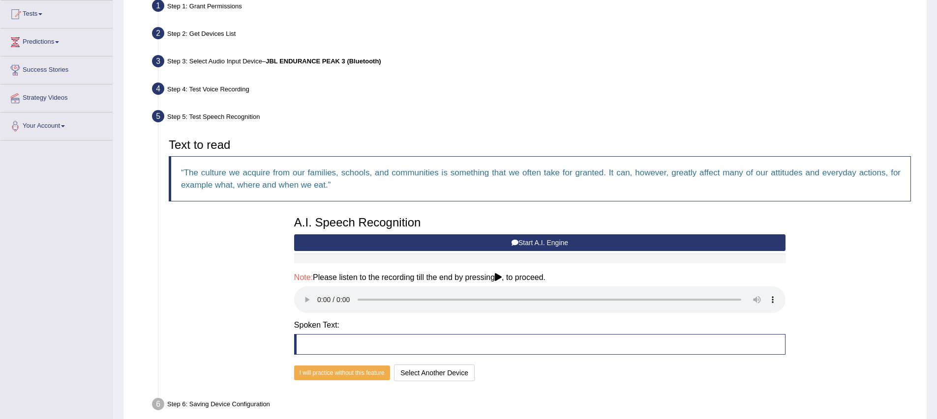
click at [438, 241] on button "Start A.I. Engine" at bounding box center [539, 243] width 491 height 17
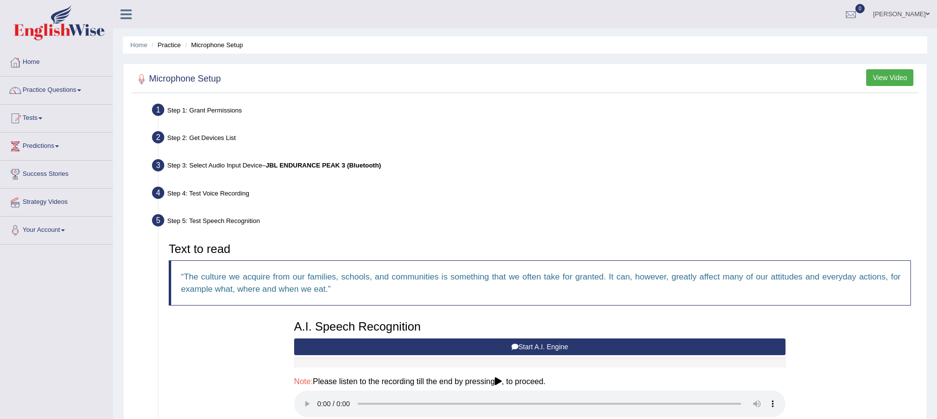
scroll to position [177, 0]
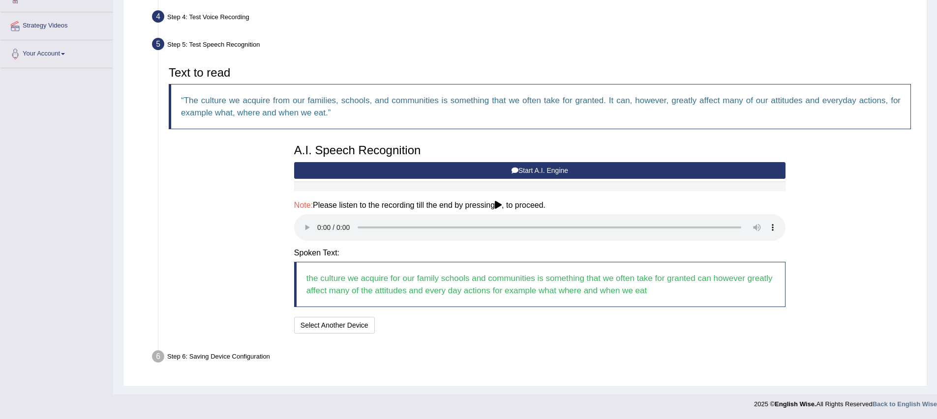
click at [406, 338] on div "Text to read The culture we acquire from our families, schools, and communities…" at bounding box center [540, 199] width 752 height 285
click at [437, 327] on button "Speech is ok. Go to Last step" at bounding box center [430, 325] width 103 height 17
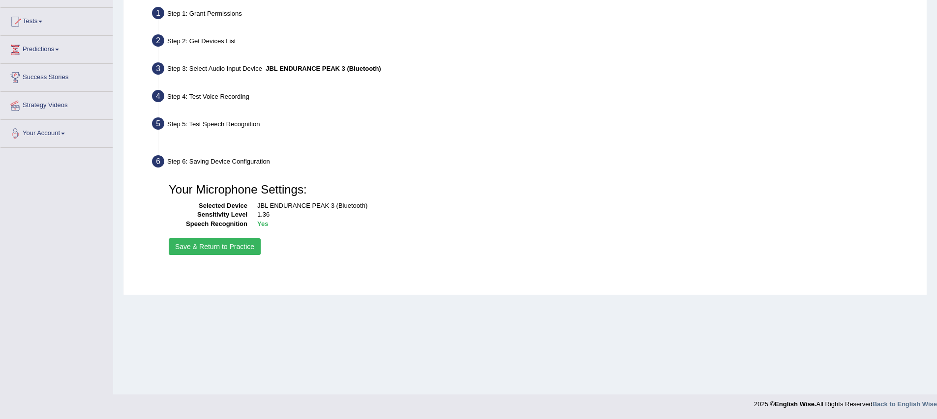
scroll to position [97, 0]
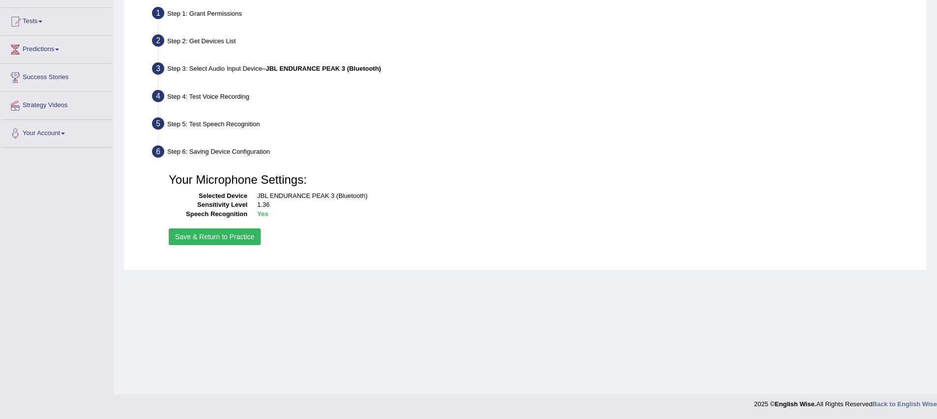
click at [232, 239] on button "Save & Return to Practice" at bounding box center [215, 237] width 92 height 17
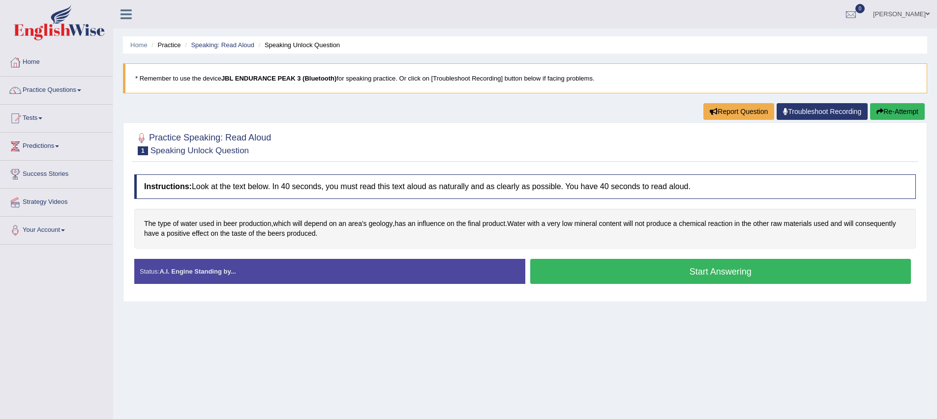
click at [578, 273] on button "Start Answering" at bounding box center [720, 271] width 381 height 25
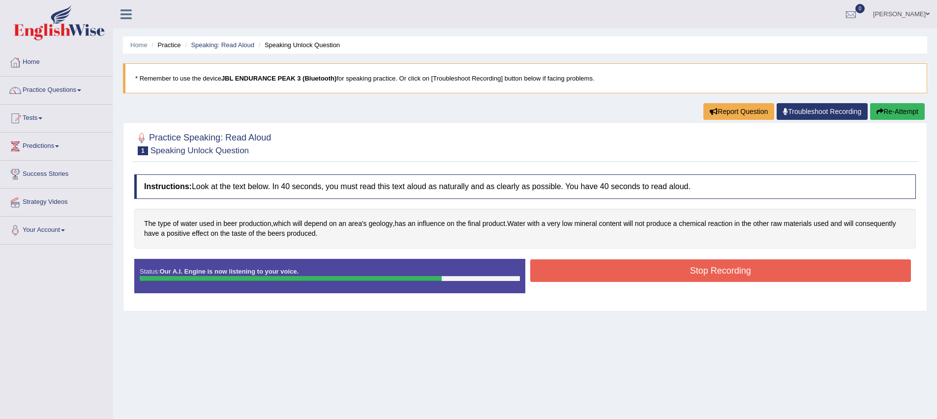
click at [629, 272] on button "Stop Recording" at bounding box center [720, 271] width 381 height 23
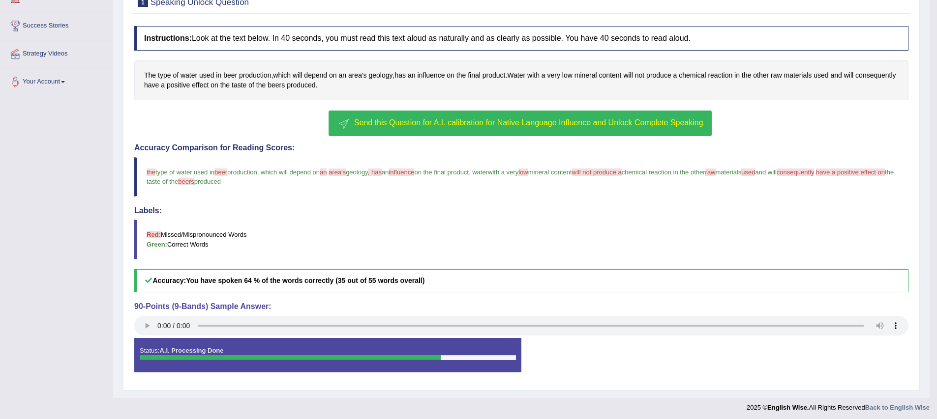
scroll to position [152, 0]
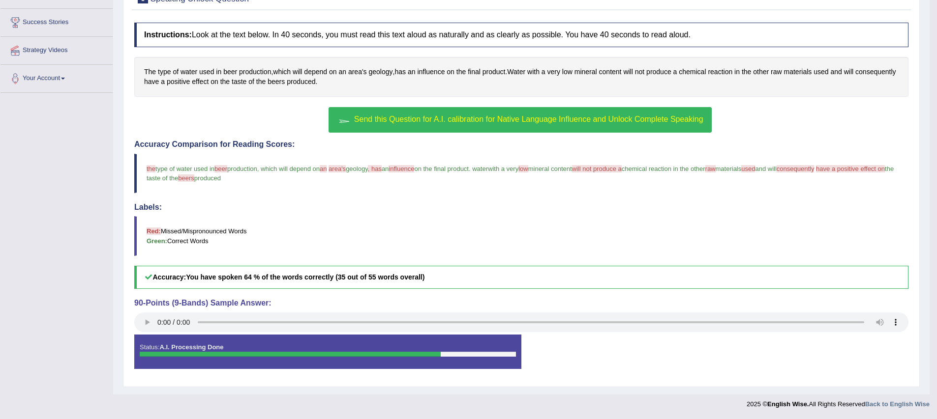
click at [197, 255] on div "Accuracy Comparison for Reading Scores: the type of water used in beer deer pro…" at bounding box center [521, 214] width 774 height 149
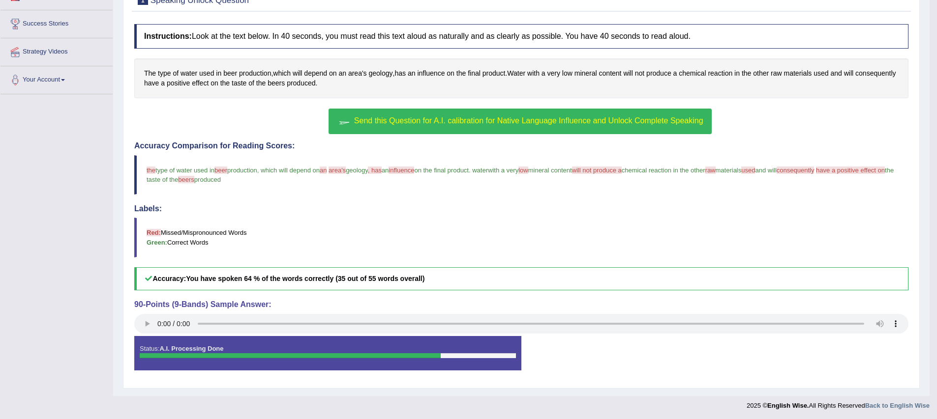
click at [324, 246] on blockquote "Red: Missed/Mispronounced Words Green: Correct Words" at bounding box center [521, 237] width 774 height 39
click at [232, 206] on h4 "Labels:" at bounding box center [521, 209] width 774 height 9
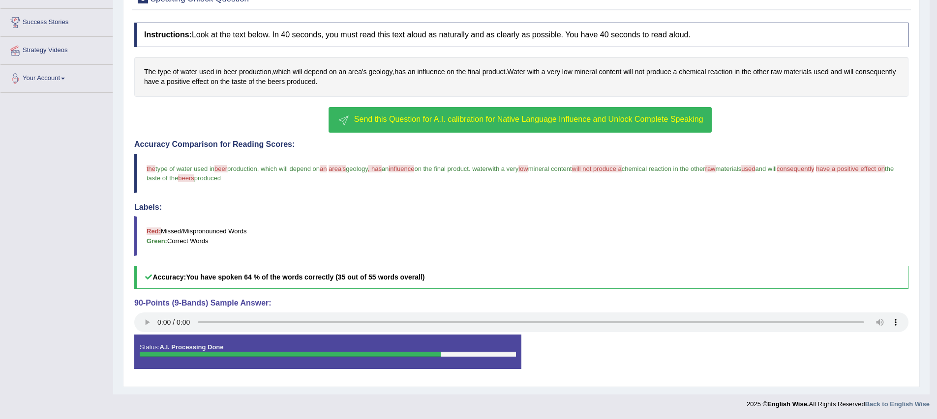
scroll to position [0, 0]
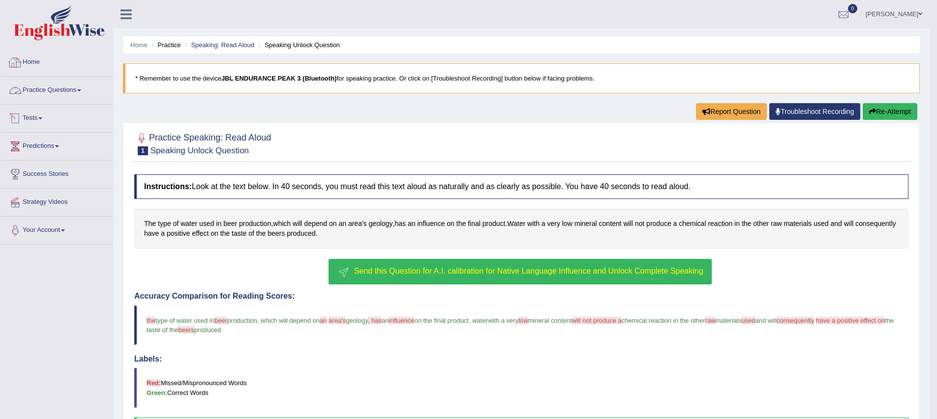
click at [45, 64] on link "Home" at bounding box center [56, 61] width 112 height 25
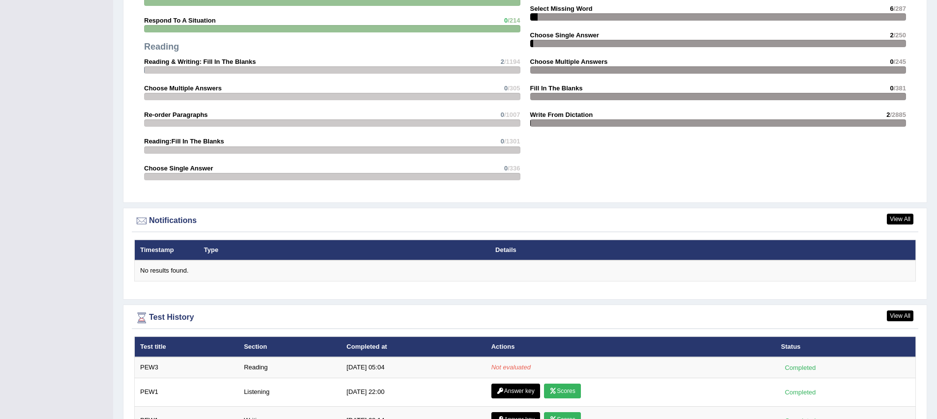
scroll to position [1118, 0]
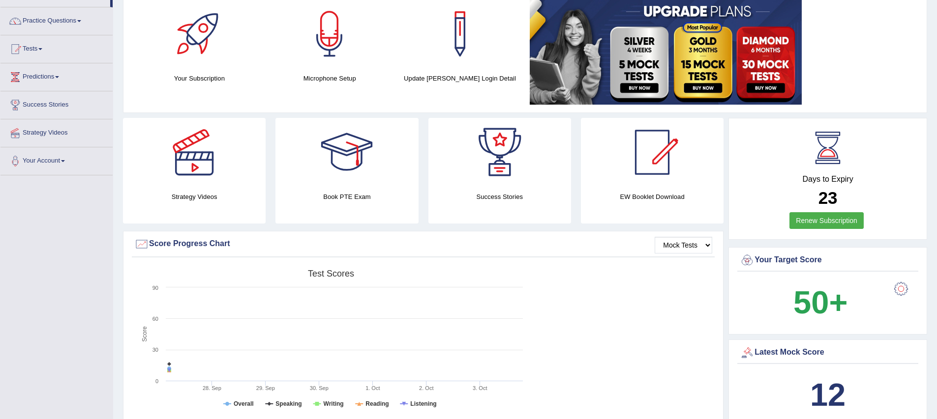
scroll to position [0, 0]
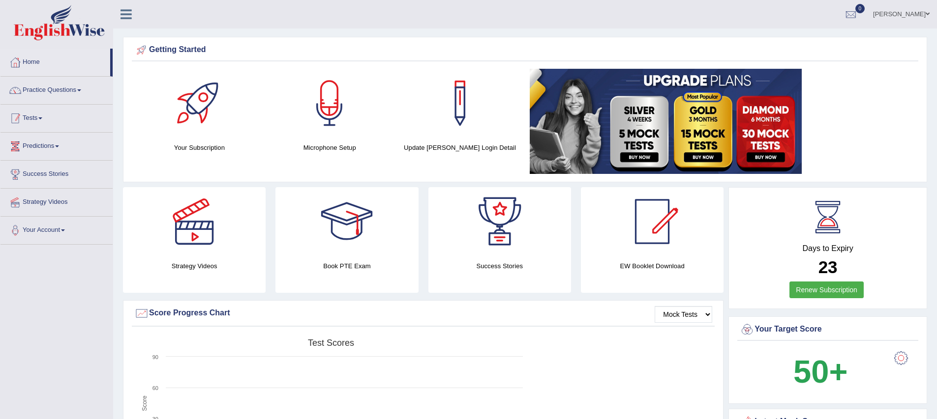
click at [41, 121] on link "Tests" at bounding box center [56, 117] width 112 height 25
click at [36, 158] on link "Take Mock Test" at bounding box center [64, 159] width 92 height 18
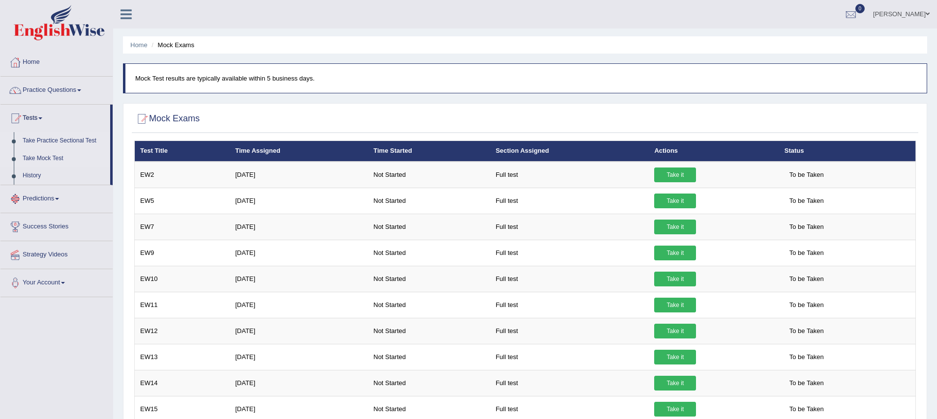
click at [54, 138] on link "Take Practice Sectional Test" at bounding box center [64, 141] width 92 height 18
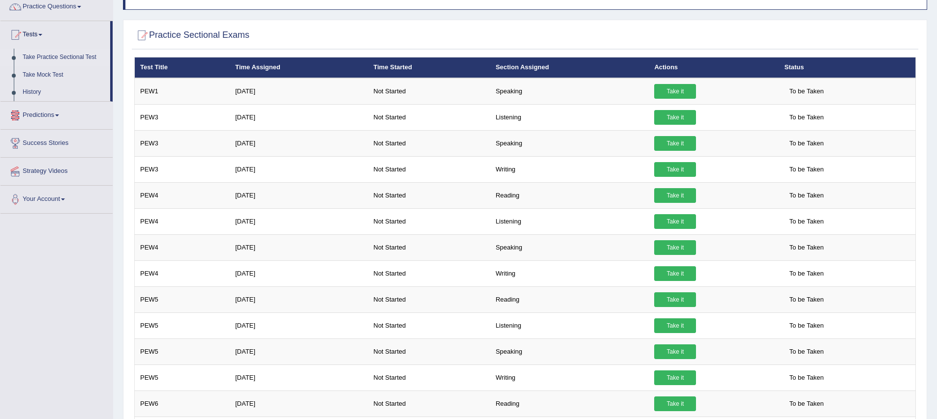
click at [56, 57] on link "Take Practice Sectional Test" at bounding box center [64, 58] width 92 height 18
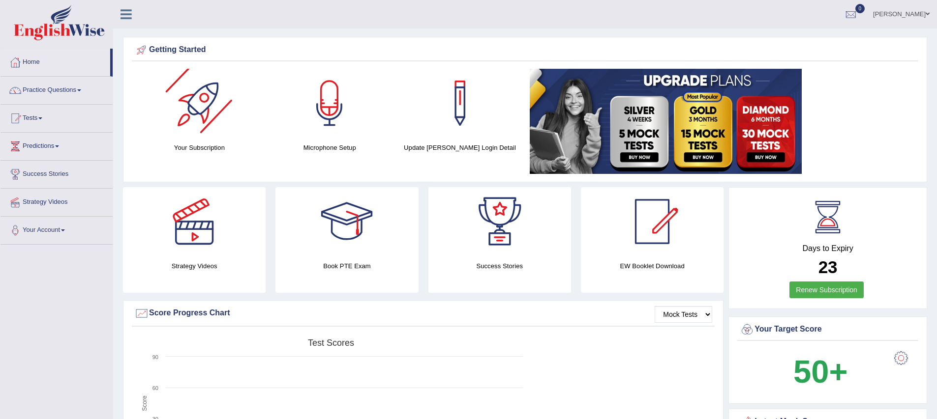
scroll to position [2, 0]
